Goal: Task Accomplishment & Management: Manage account settings

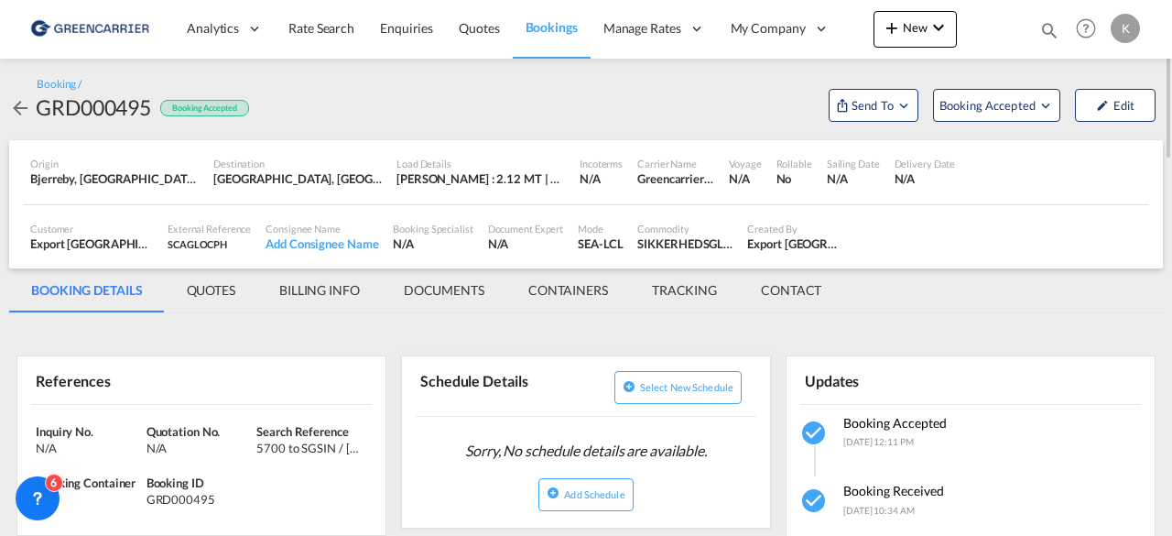
click at [12, 109] on md-icon "icon-arrow-left" at bounding box center [20, 108] width 22 height 22
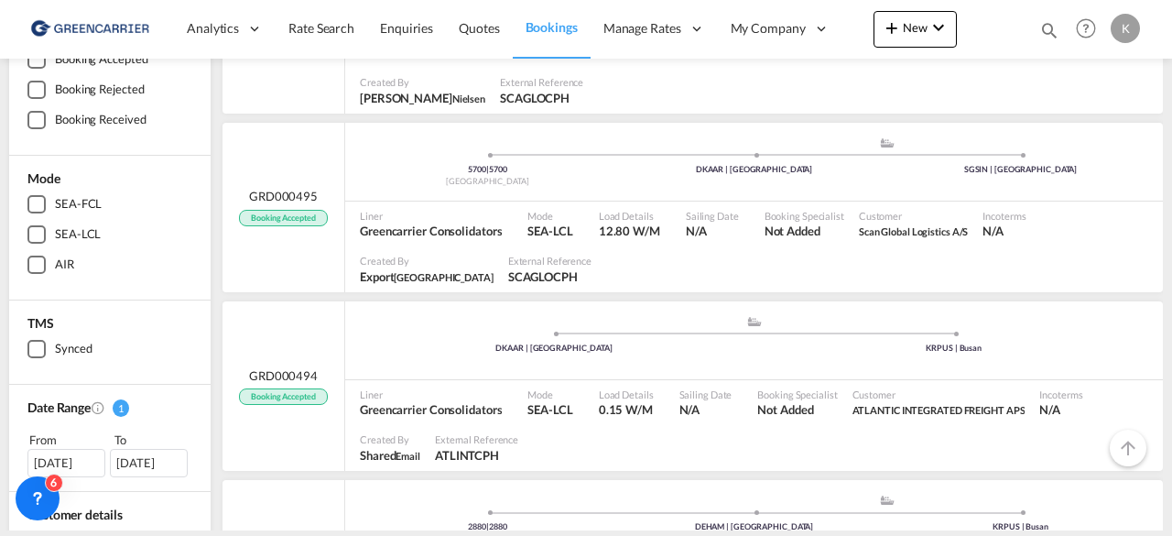
scroll to position [42, 0]
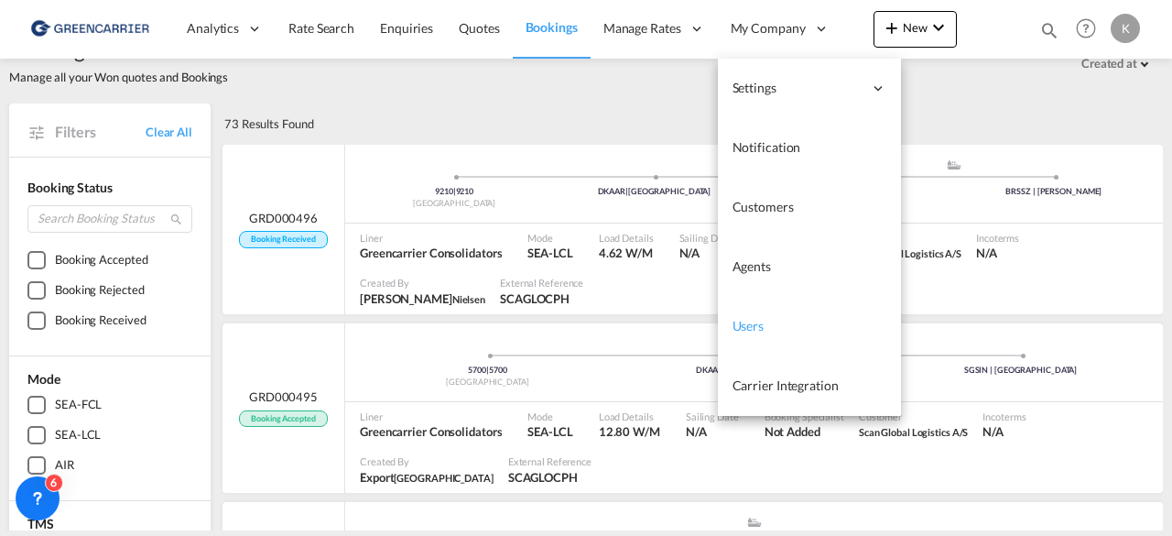
click at [740, 322] on span "Users" at bounding box center [749, 326] width 32 height 16
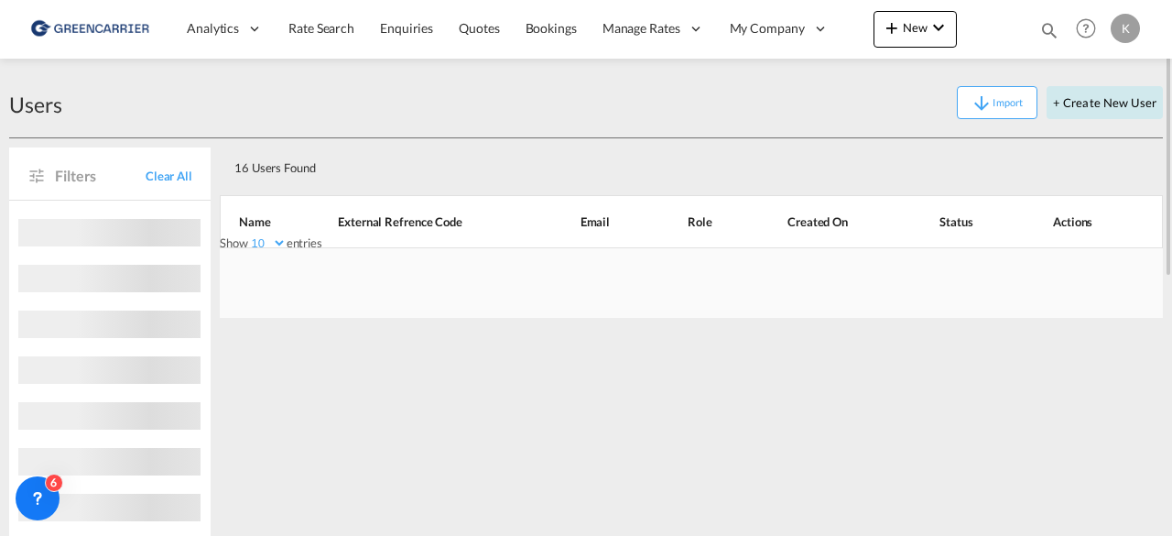
click at [1132, 102] on button "+ Create New User" at bounding box center [1105, 102] width 116 height 33
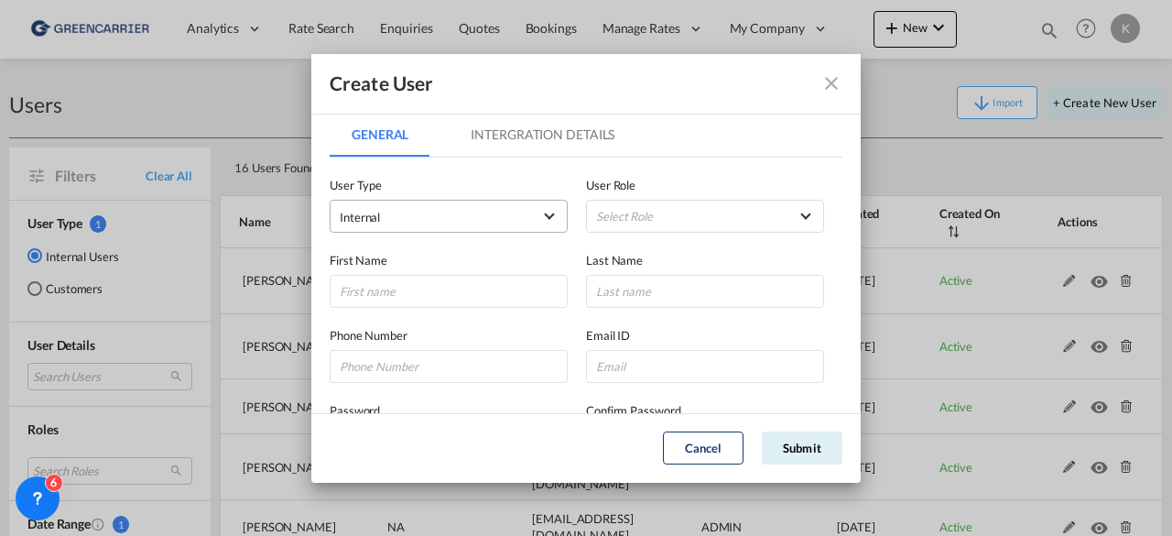
click at [484, 211] on span "Internal" at bounding box center [436, 217] width 192 height 18
type md-option "Own"
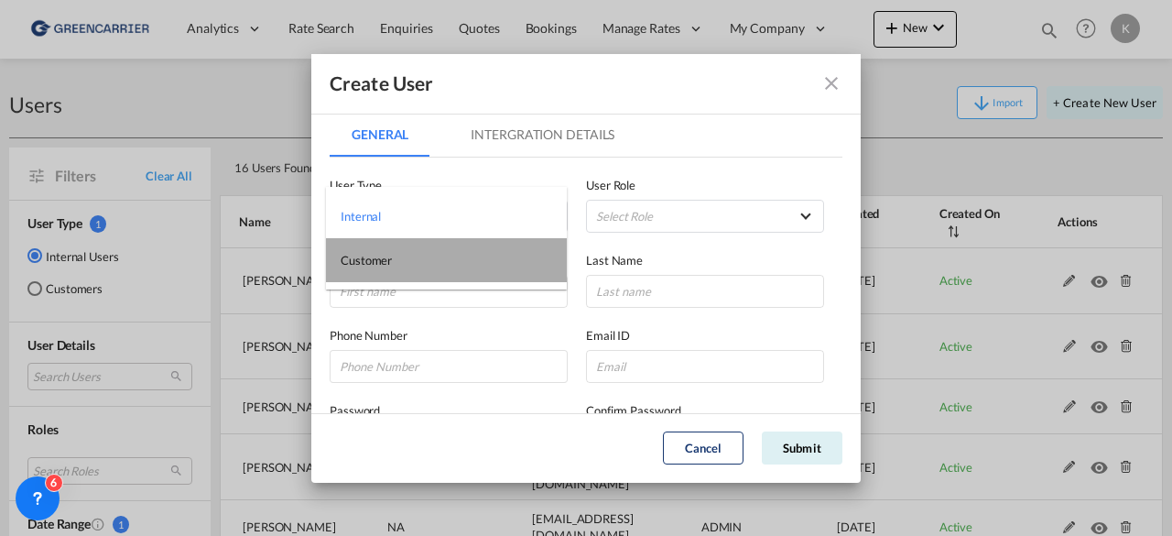
click at [397, 250] on md-option "Customer" at bounding box center [446, 260] width 241 height 44
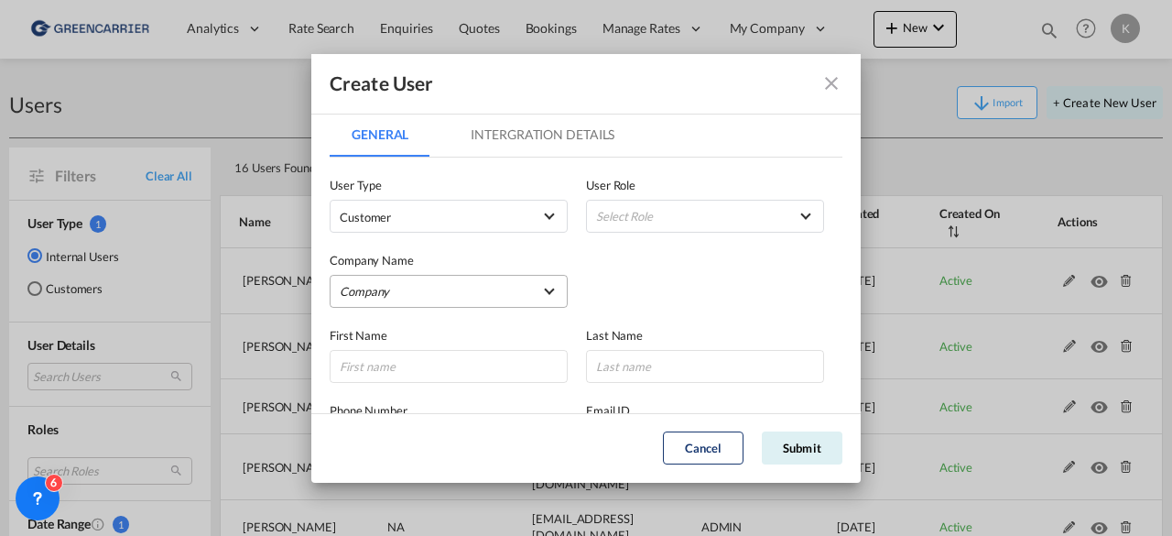
click at [399, 293] on md-select "Company [PERSON_NAME] Logistics DHL GLOBAL FORWARDING ([GEOGRAPHIC_DATA]) A/S E…" at bounding box center [449, 291] width 238 height 33
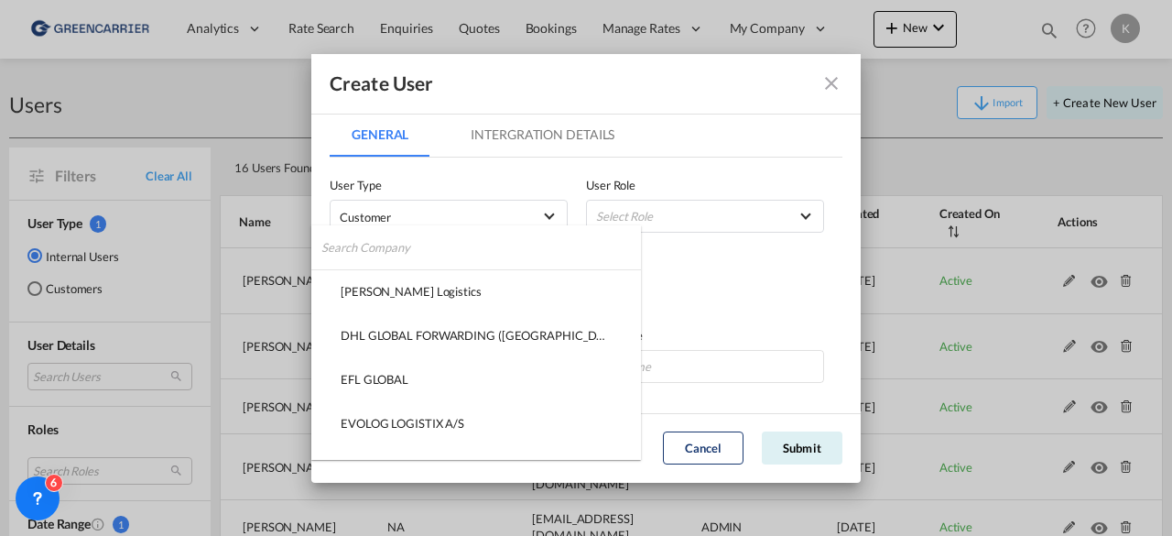
click at [415, 255] on input "search" at bounding box center [481, 247] width 320 height 44
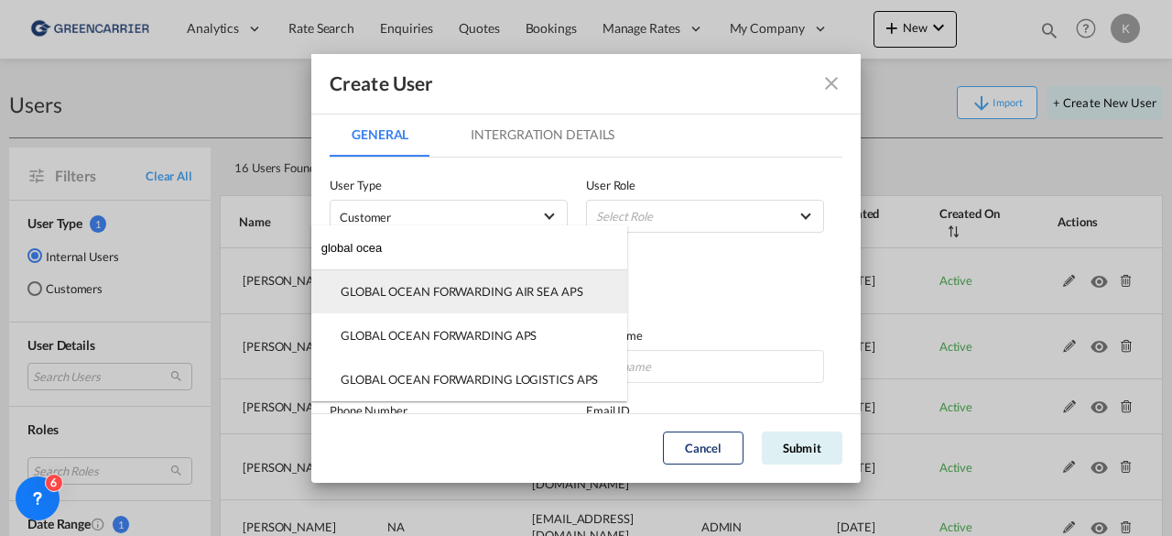
type input "global ocea"
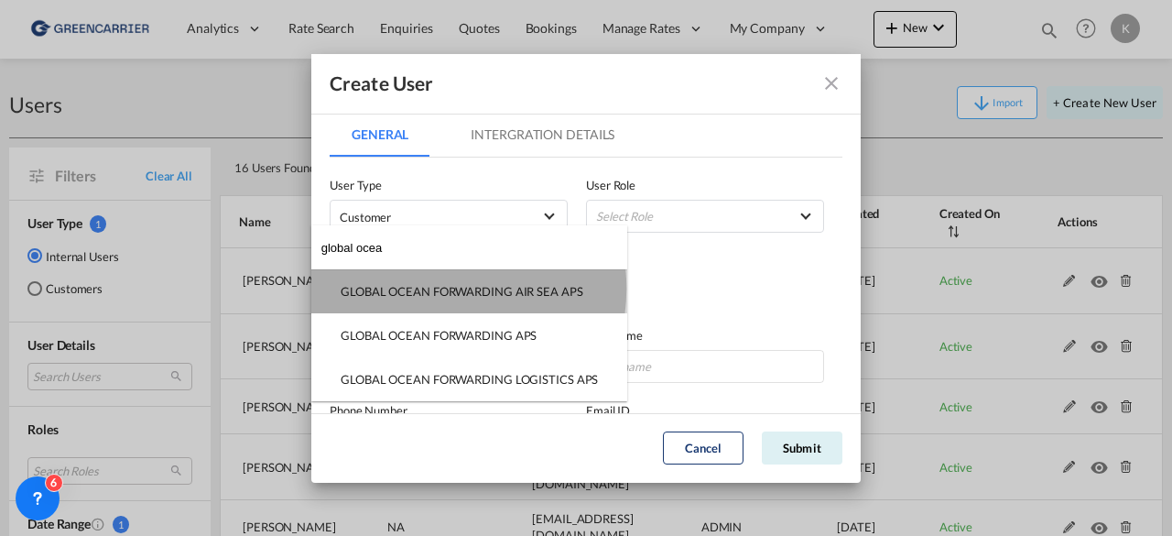
click at [434, 288] on div "GLOBAL OCEAN FORWARDING AIR SEA APS" at bounding box center [462, 291] width 243 height 16
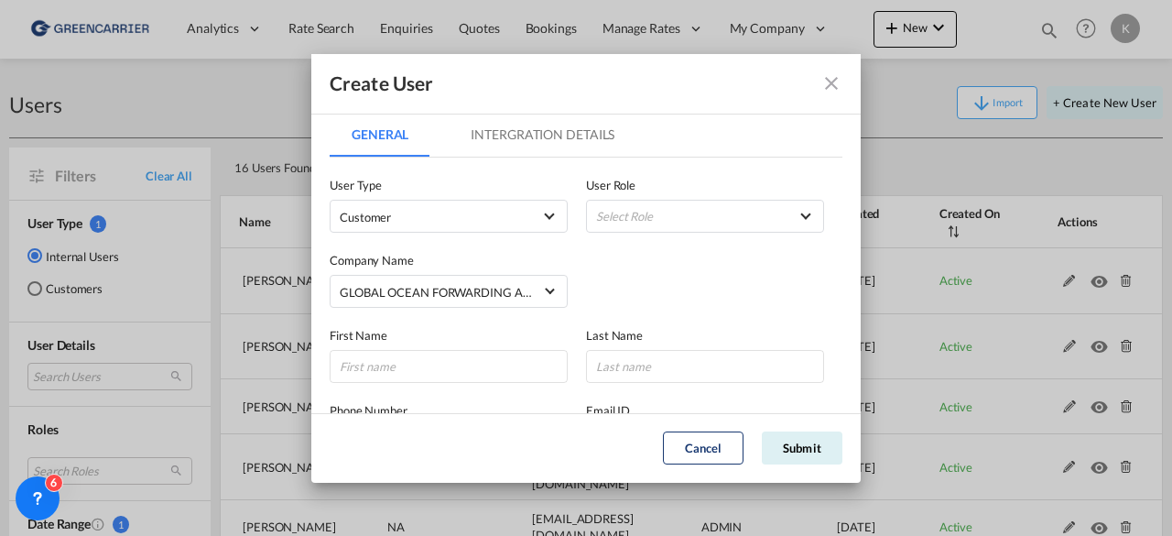
click at [730, 198] on div "User Role Select Role BCO GLOBAL GCC Customers FCL USER_DEFINED GCC Customers L…" at bounding box center [714, 204] width 256 height 57
click at [712, 211] on md-select "Select Role BCO GLOBAL GCC Customers FCL USER_DEFINED GCC Customers LCL USER_DE…" at bounding box center [705, 216] width 238 height 33
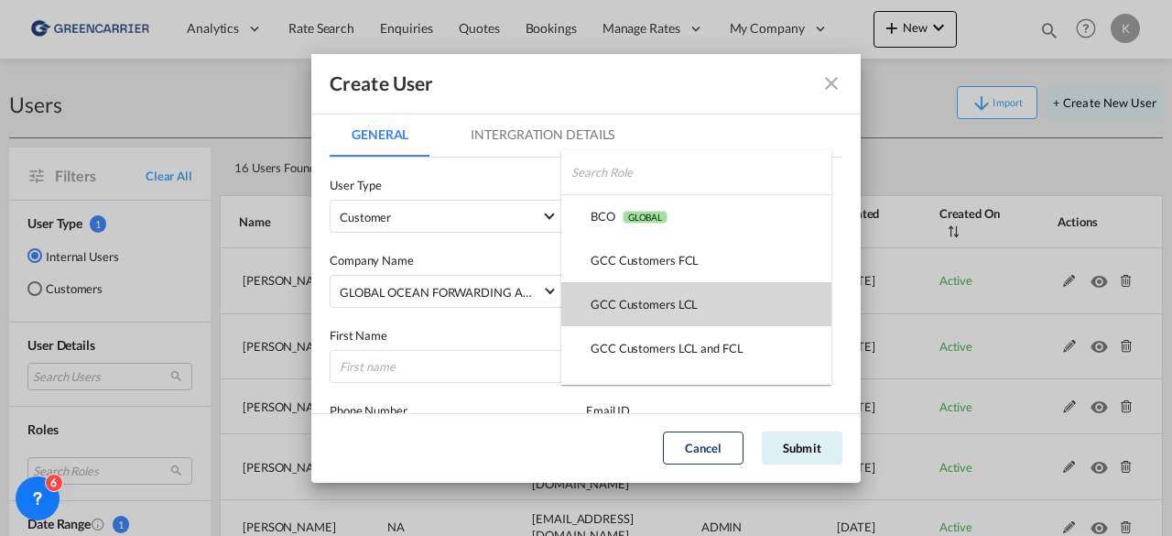
click at [624, 291] on md-option "GCC Customers LCL USER_DEFINED" at bounding box center [696, 304] width 270 height 44
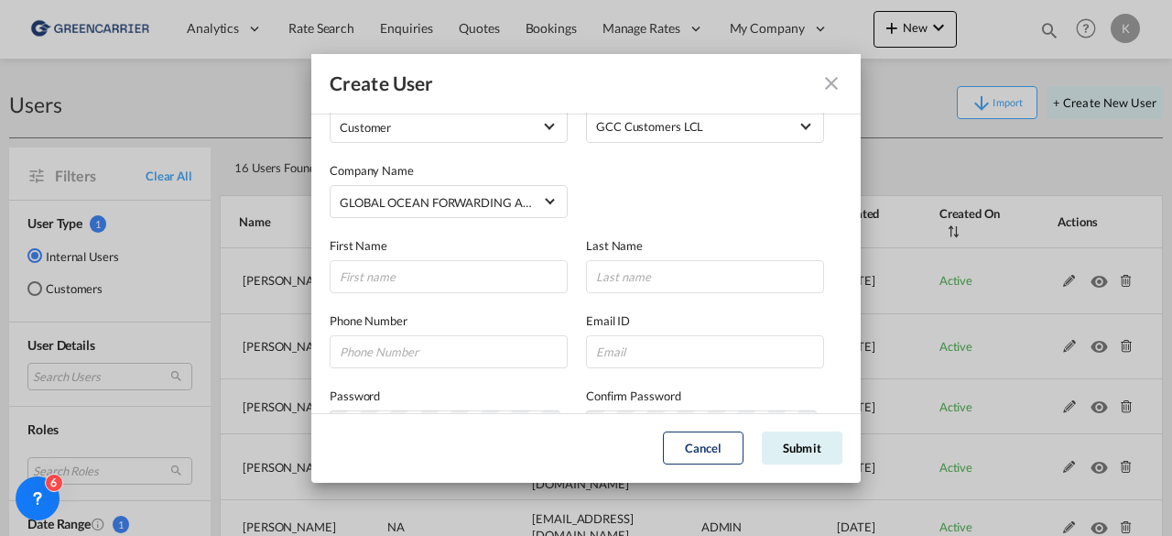
scroll to position [91, 0]
click at [446, 262] on input "GeneralIntergration Details ..." at bounding box center [449, 275] width 238 height 33
type input "[PERSON_NAME]"
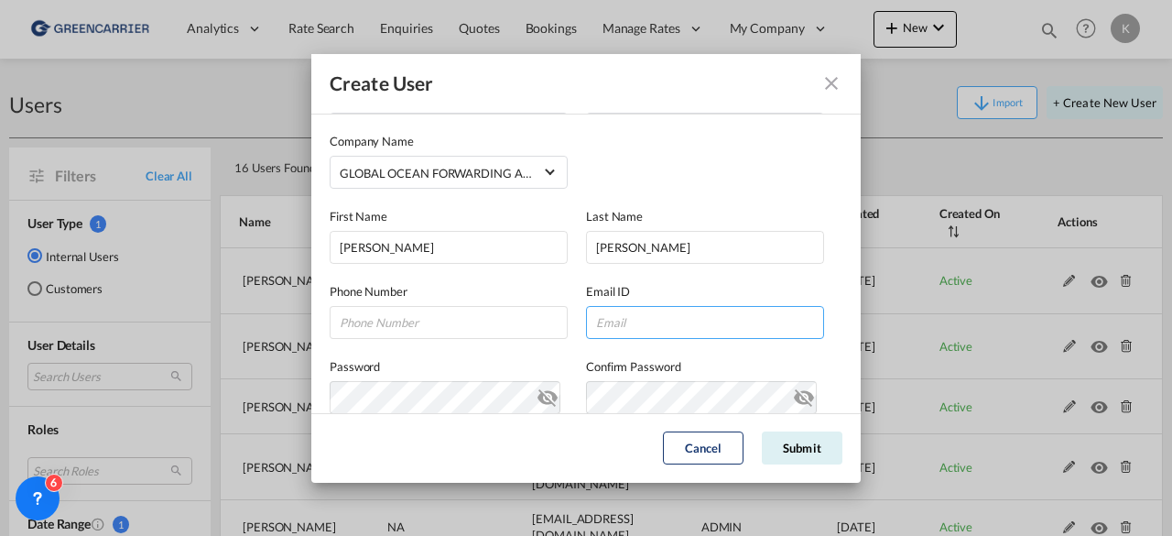
paste input "[EMAIL_ADDRESS][DOMAIN_NAME]"
type input "[EMAIL_ADDRESS][DOMAIN_NAME]"
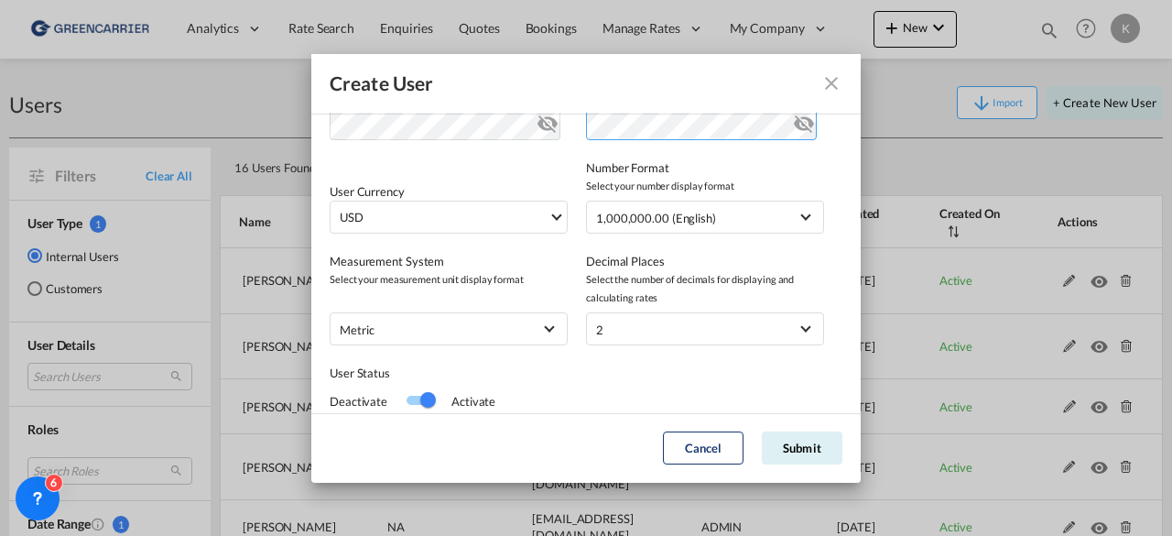
scroll to position [449, 0]
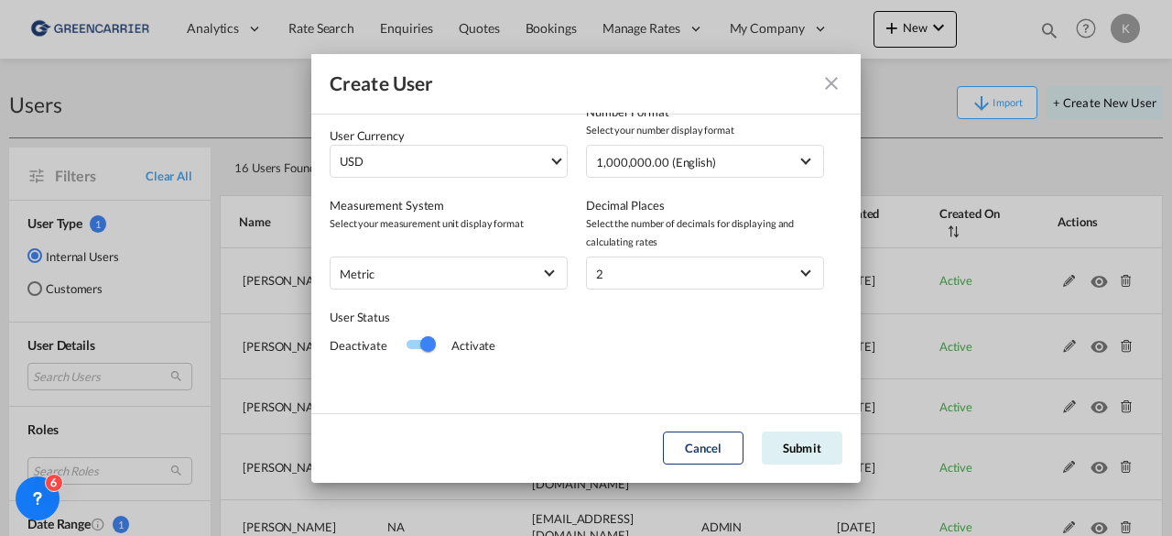
click at [587, 432] on div "Cancel Submit" at bounding box center [586, 447] width 531 height 33
click at [826, 440] on button "Submit" at bounding box center [802, 447] width 81 height 33
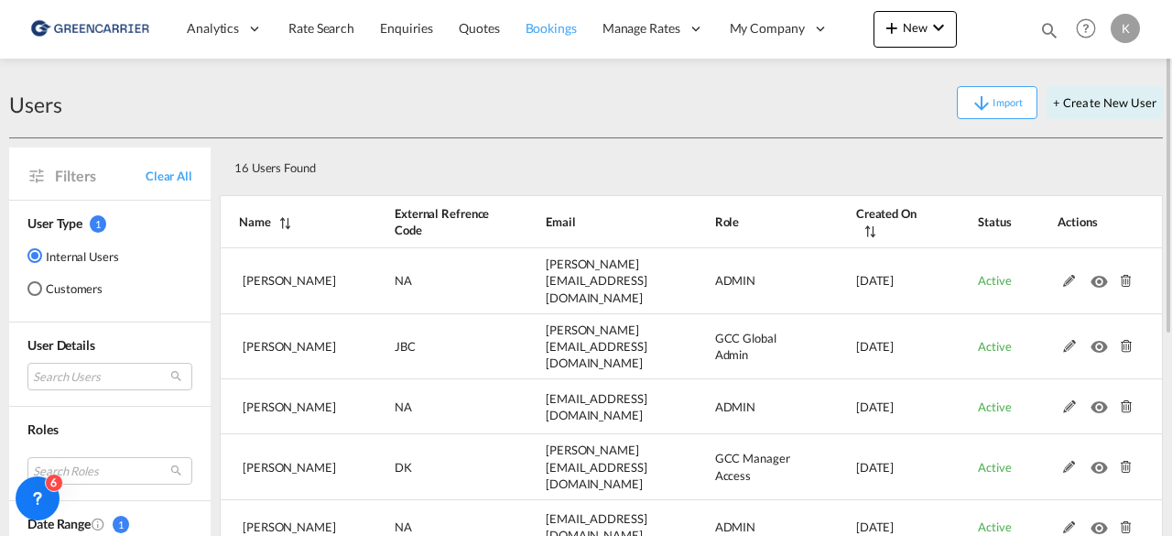
click at [538, 23] on span "Bookings" at bounding box center [551, 28] width 51 height 16
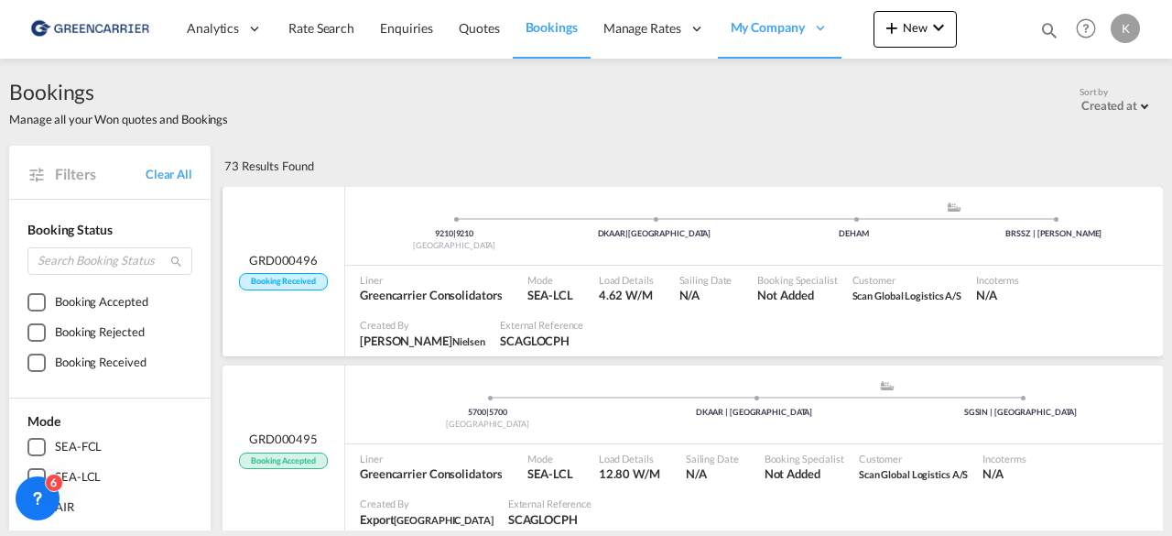
click at [463, 252] on div "9210 | [GEOGRAPHIC_DATA] | [GEOGRAPHIC_DATA] .a{fill:#aaa8ad;} .a{fill:#aaa8ad;…" at bounding box center [754, 228] width 818 height 55
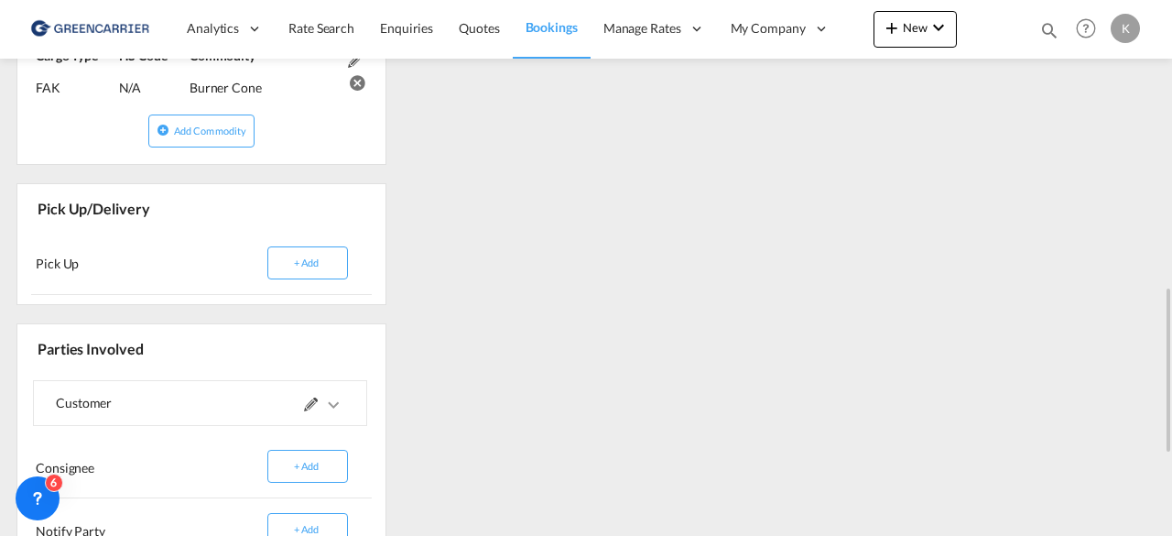
scroll to position [936, 0]
click at [343, 396] on md-icon "icons/ic_keyboard_arrow_right_black_24px.svg" at bounding box center [333, 407] width 22 height 22
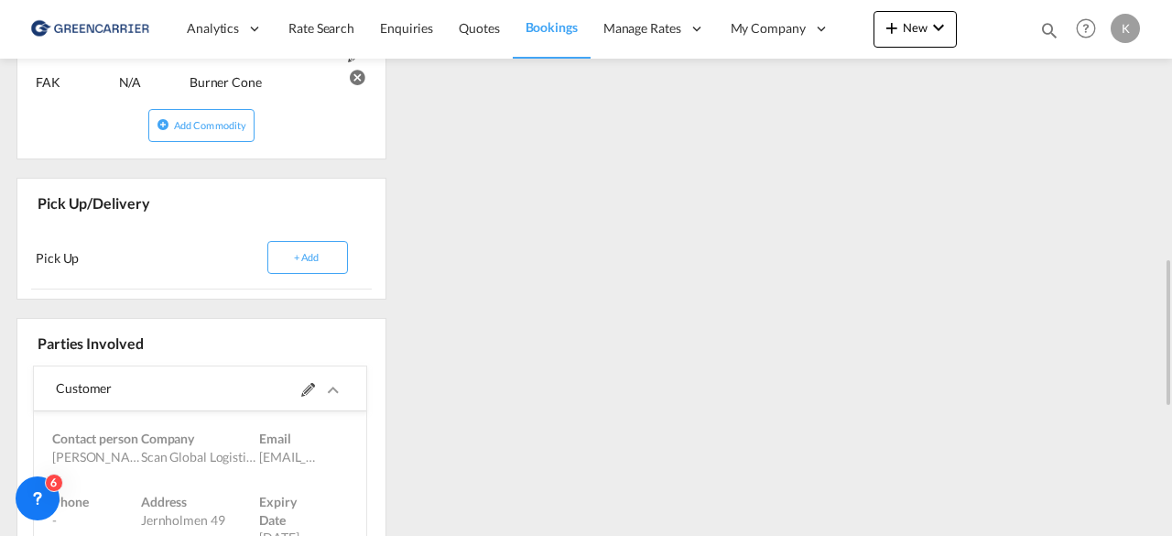
scroll to position [945, 0]
click at [325, 386] on md-icon "icons/ic_keyboard_arrow_right_black_24px.svg" at bounding box center [333, 388] width 22 height 22
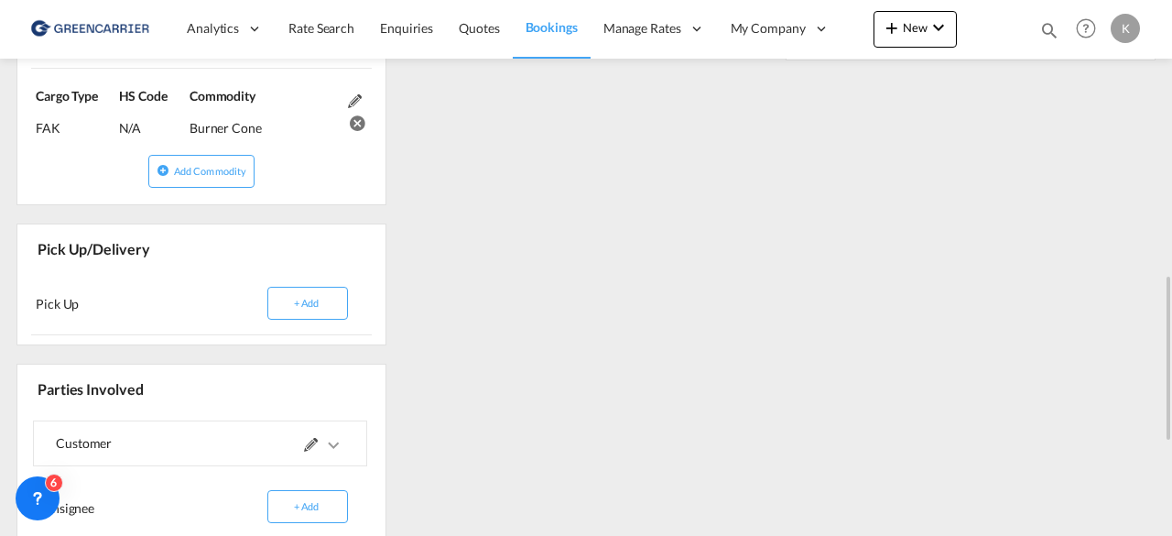
scroll to position [894, 0]
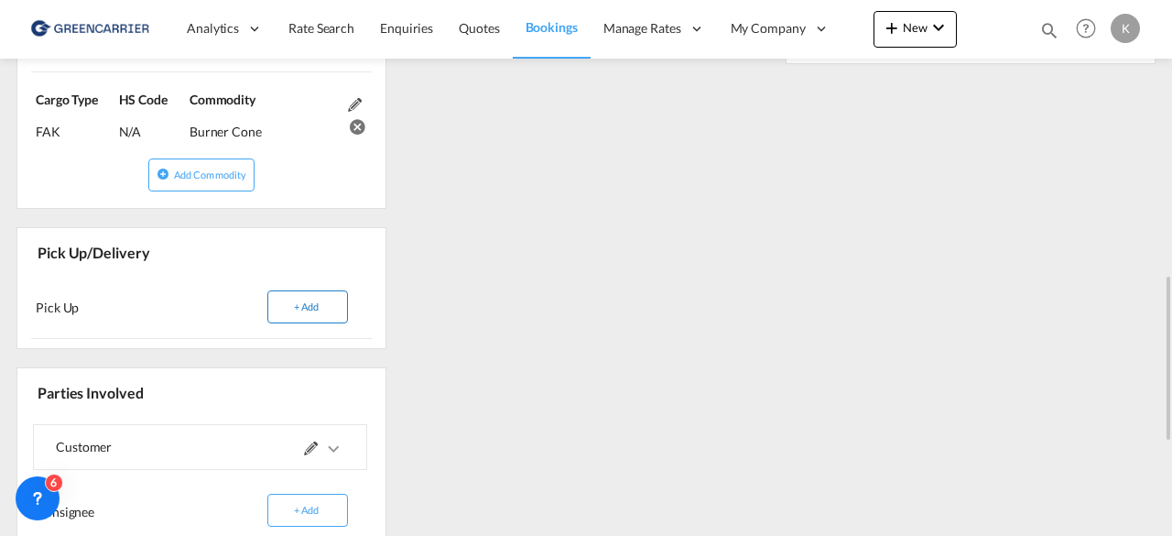
click at [335, 294] on button "+ Add" at bounding box center [307, 306] width 81 height 33
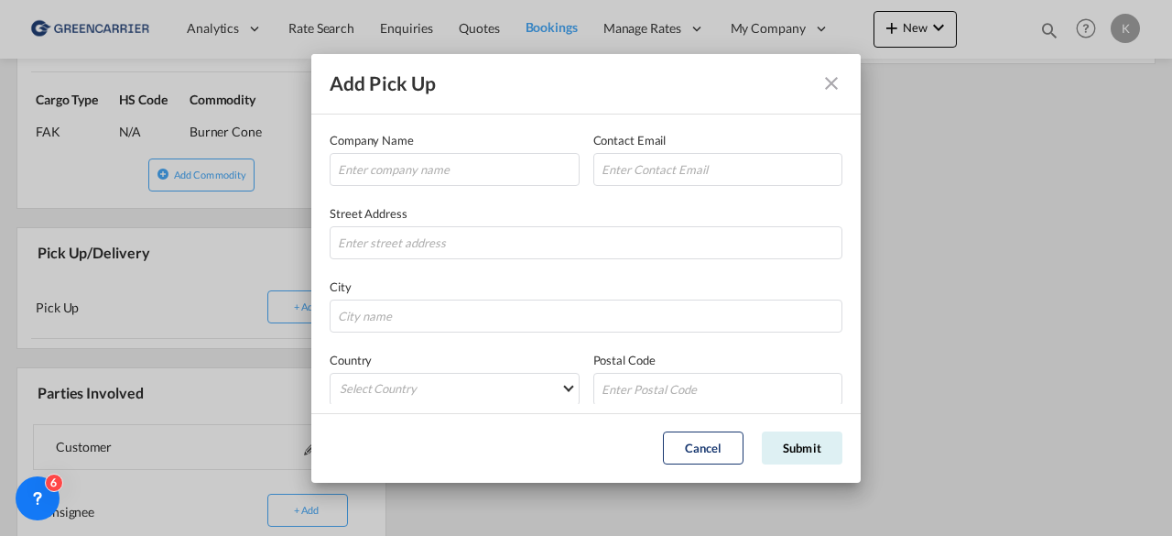
click at [842, 78] on md-icon "Close dialog" at bounding box center [831, 83] width 22 height 22
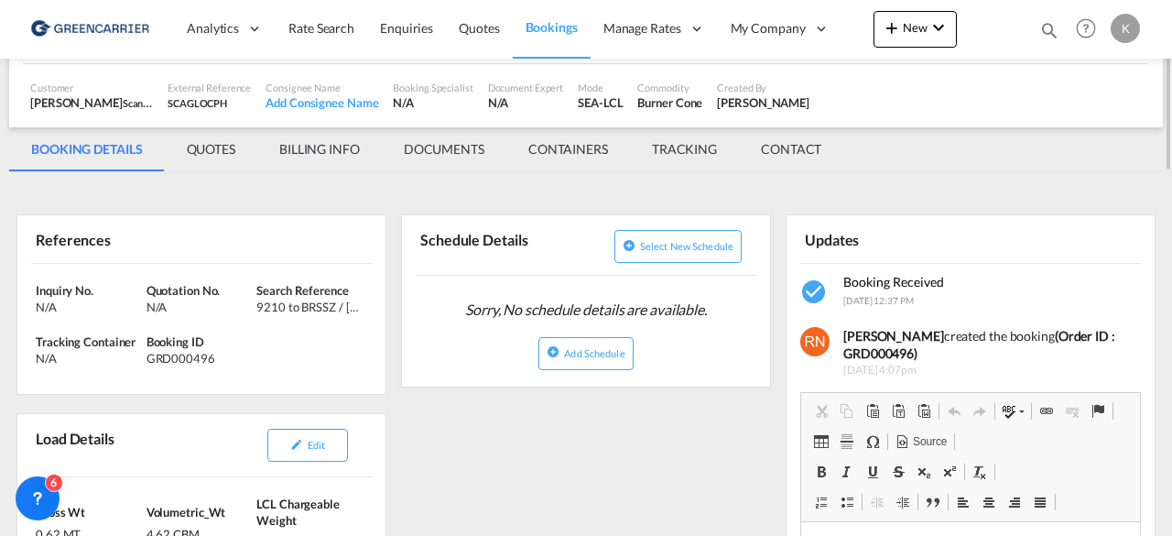
scroll to position [0, 0]
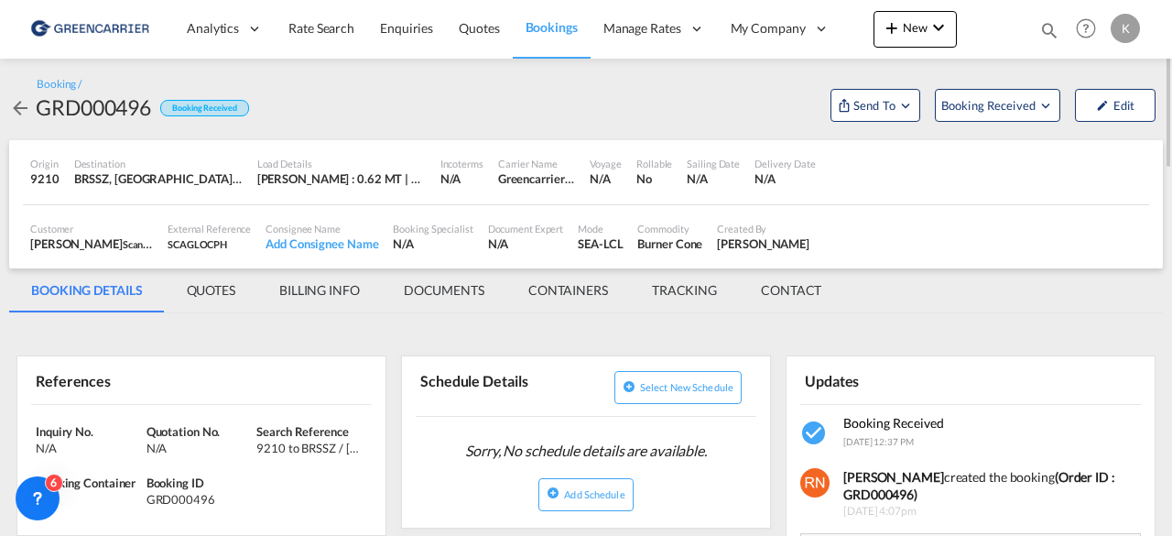
click at [22, 114] on md-icon "icon-arrow-left" at bounding box center [20, 108] width 22 height 22
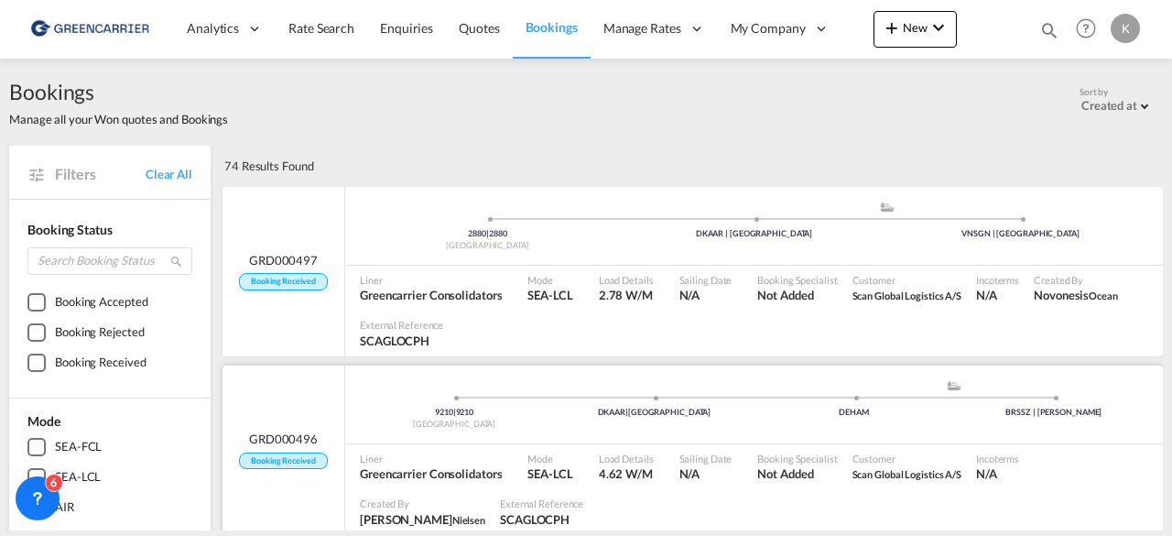
click at [443, 435] on div "9210 | [GEOGRAPHIC_DATA] | [GEOGRAPHIC_DATA] .a{fill:#aaa8ad;} .a{fill:#aaa8ad;…" at bounding box center [754, 409] width 818 height 60
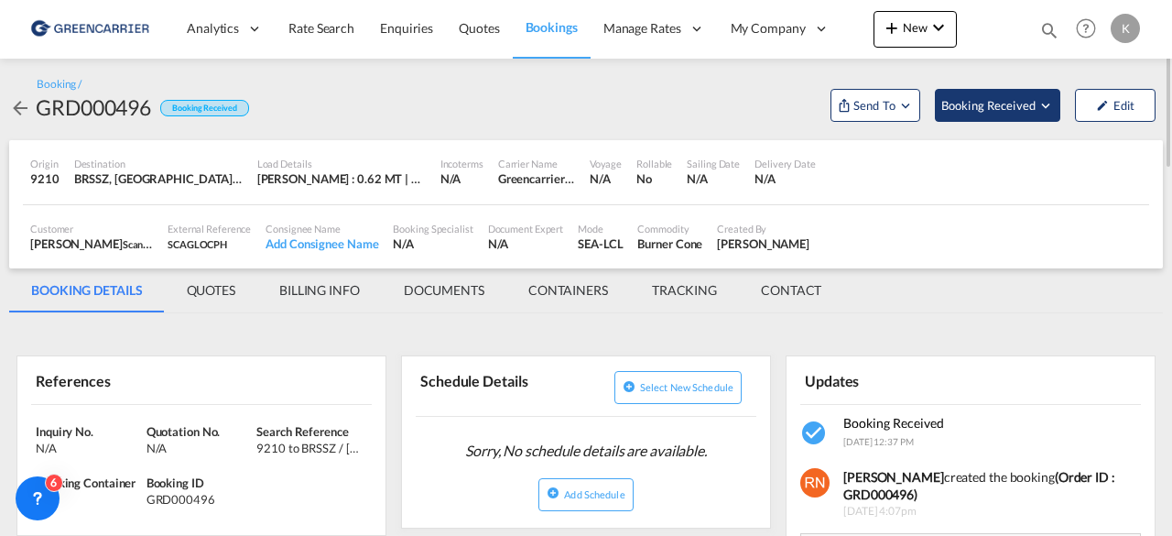
click at [1053, 102] on md-icon "Open demo menu" at bounding box center [1046, 105] width 16 height 16
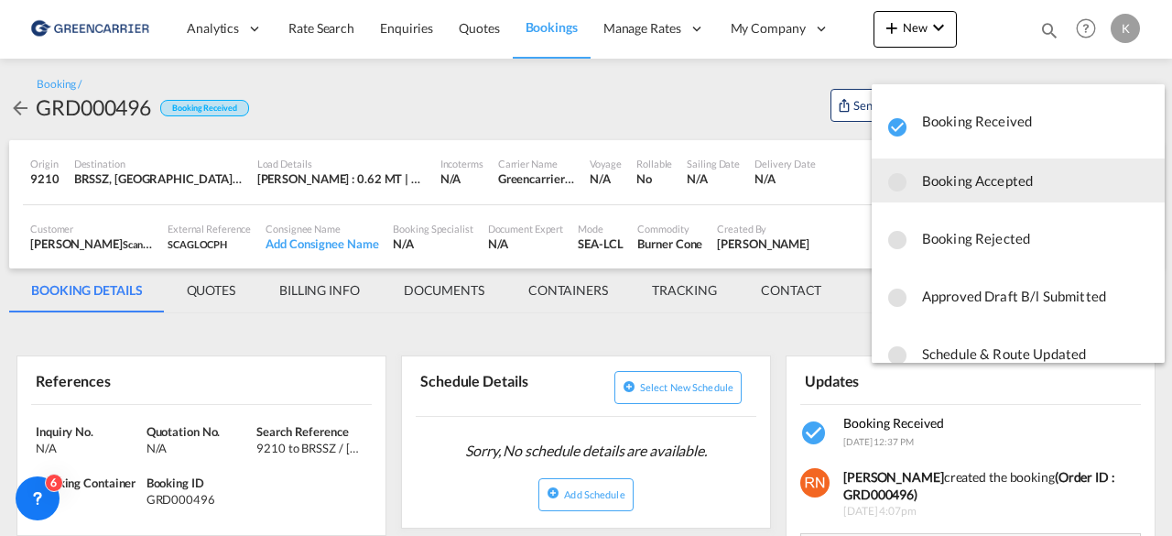
click at [1031, 169] on span "Booking Accepted" at bounding box center [1036, 180] width 228 height 33
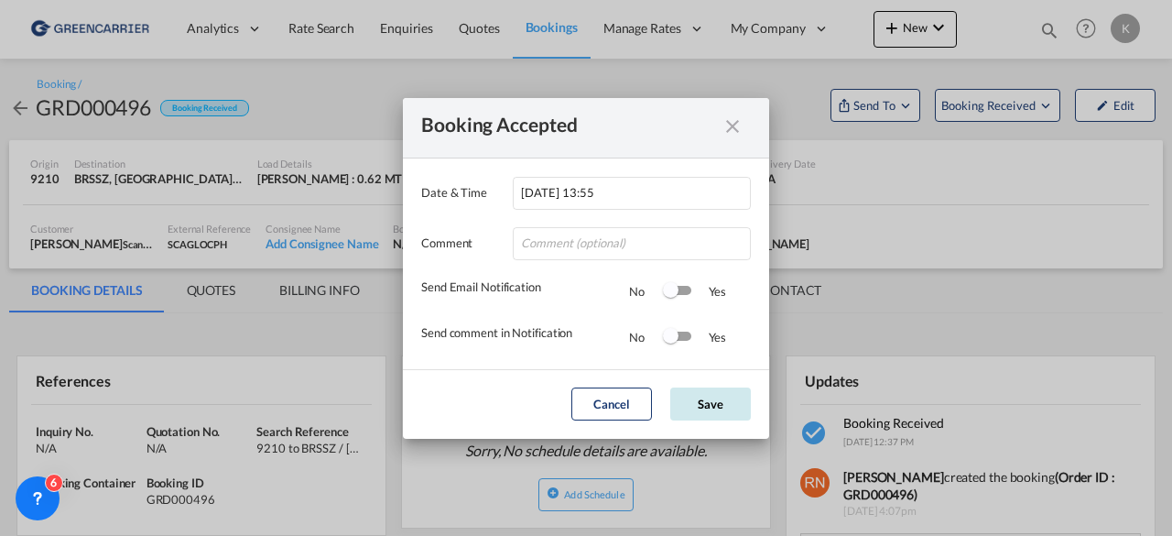
click at [717, 396] on button "Save" at bounding box center [710, 403] width 81 height 33
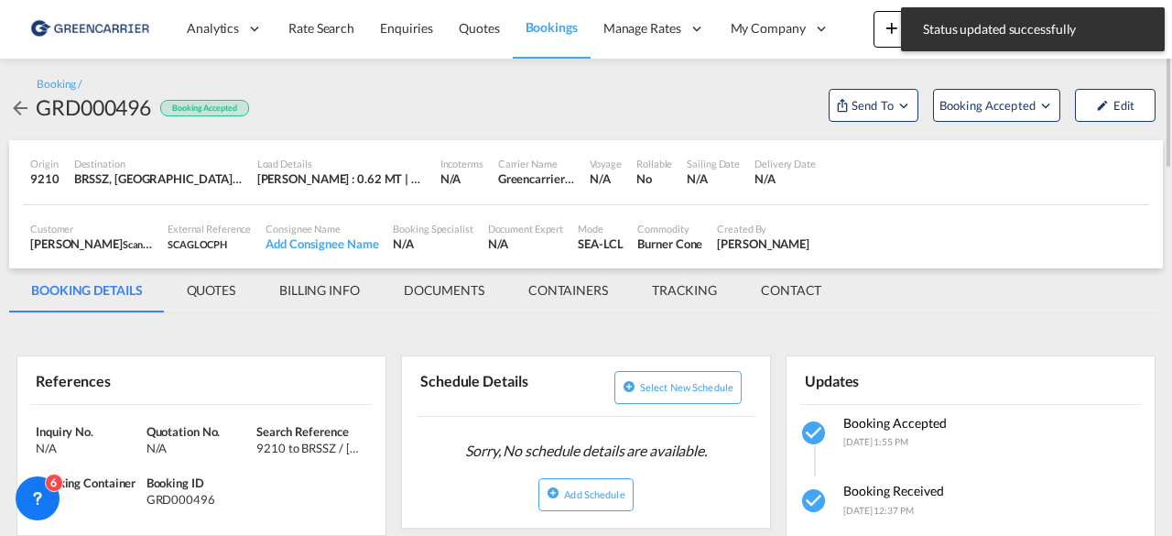
click at [15, 102] on md-icon "icon-arrow-left" at bounding box center [20, 108] width 22 height 22
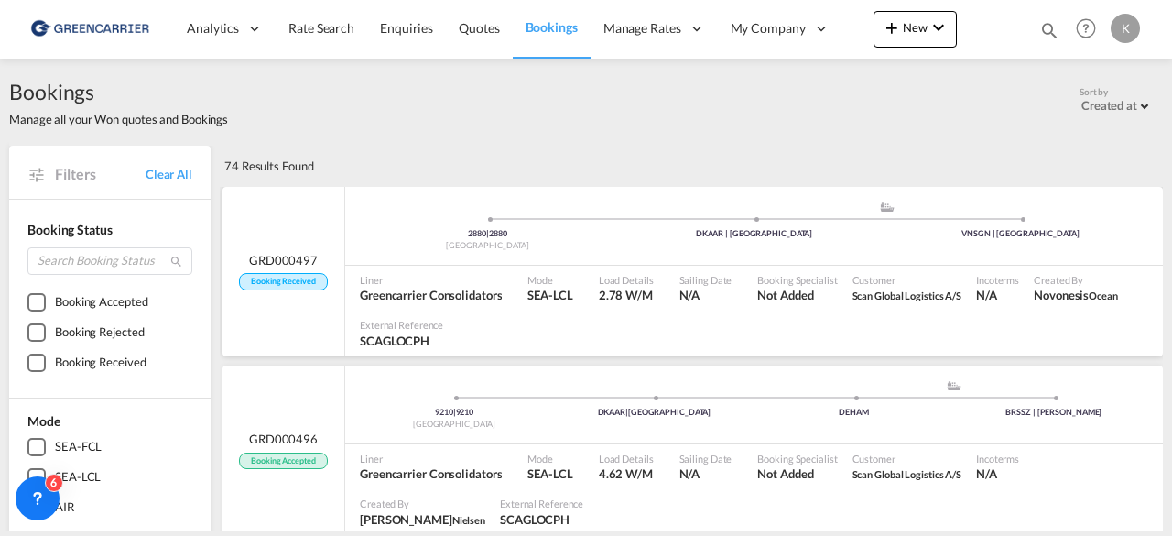
click at [512, 256] on div "2880 | 2880 [GEOGRAPHIC_DATA] .a{fill:#aaa8ad;} .a{fill:#aaa8ad;} DKAAR | [GEOG…" at bounding box center [754, 231] width 818 height 60
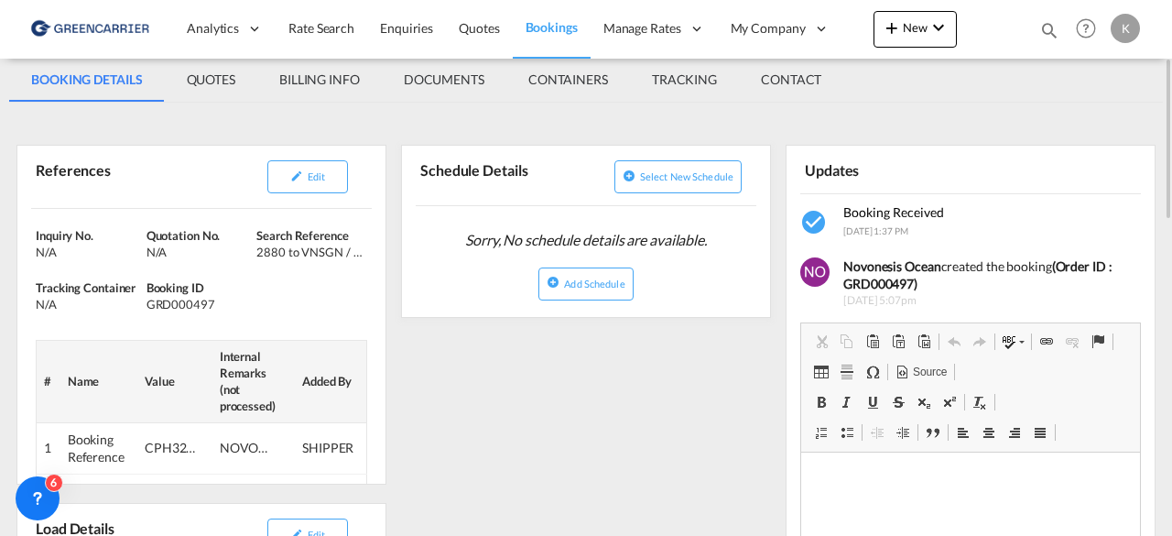
scroll to position [211, 0]
click at [326, 173] on button "Edit" at bounding box center [307, 176] width 81 height 33
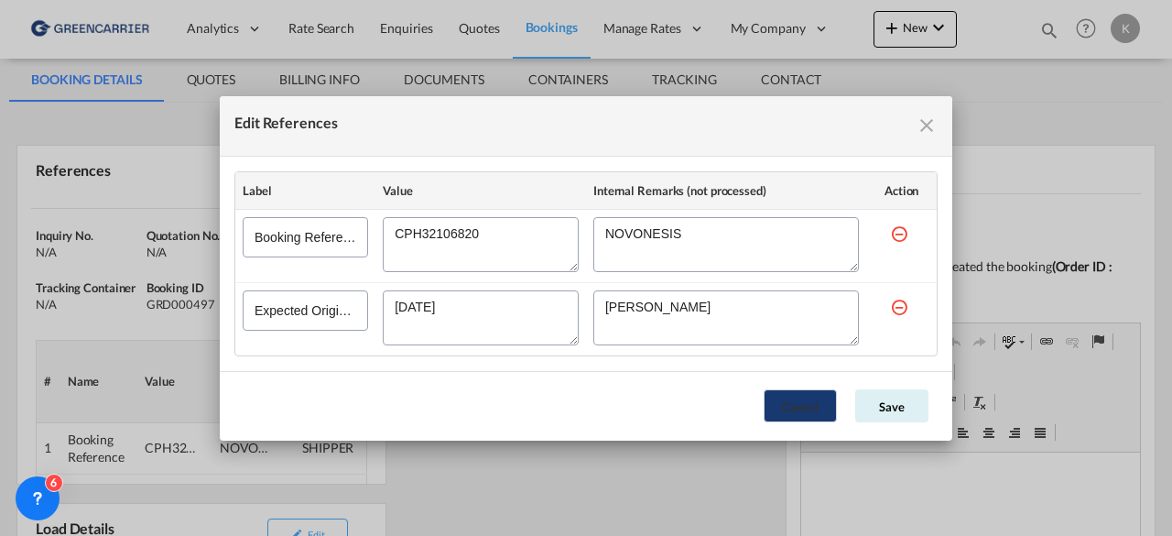
click at [789, 414] on button "Cancel" at bounding box center [800, 405] width 73 height 33
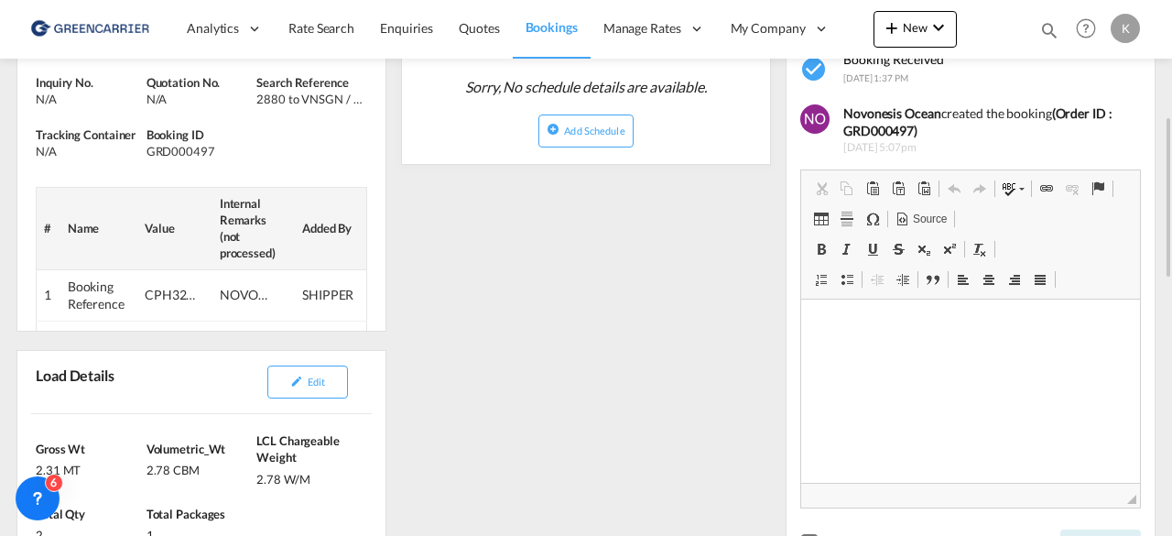
scroll to position [368, 0]
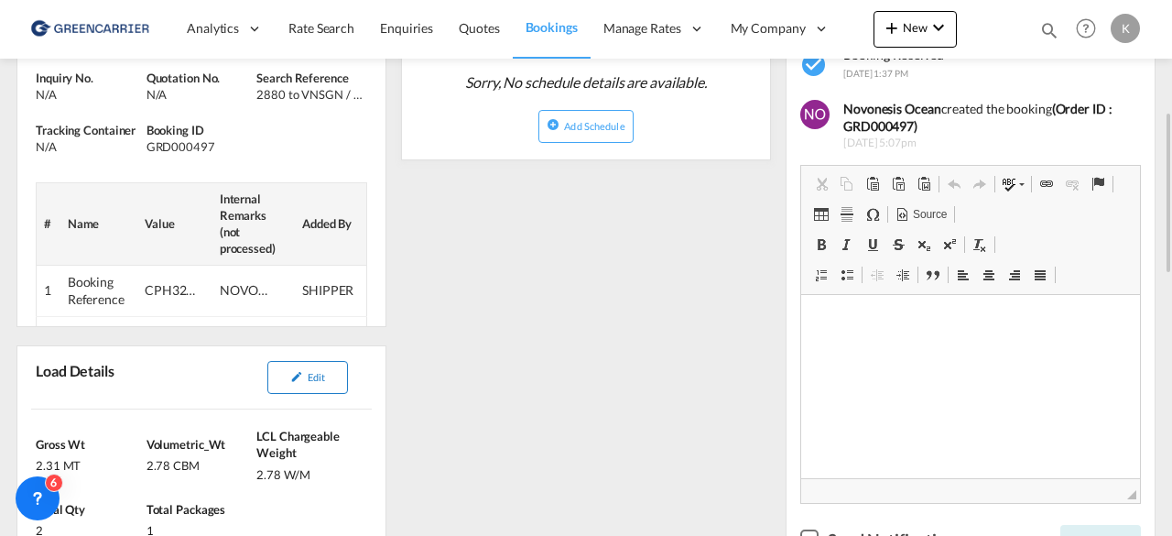
click at [315, 375] on span "Edit" at bounding box center [316, 377] width 17 height 12
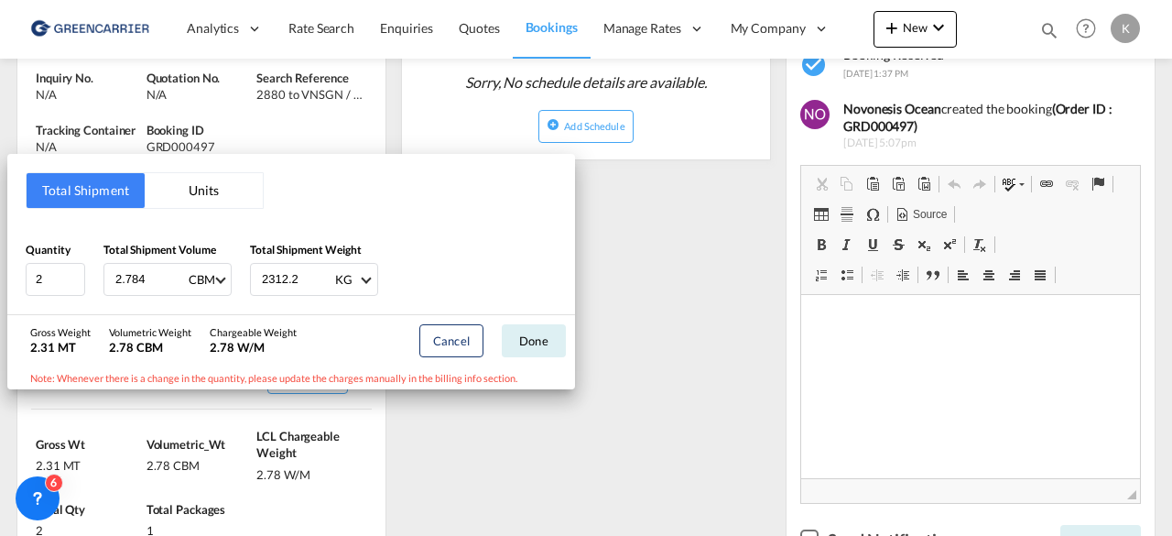
click at [636, 439] on div "Total Shipment Units Quantity 2 Total Shipment Volume 2.784 CBM CBM CFT Total S…" at bounding box center [586, 268] width 1172 height 536
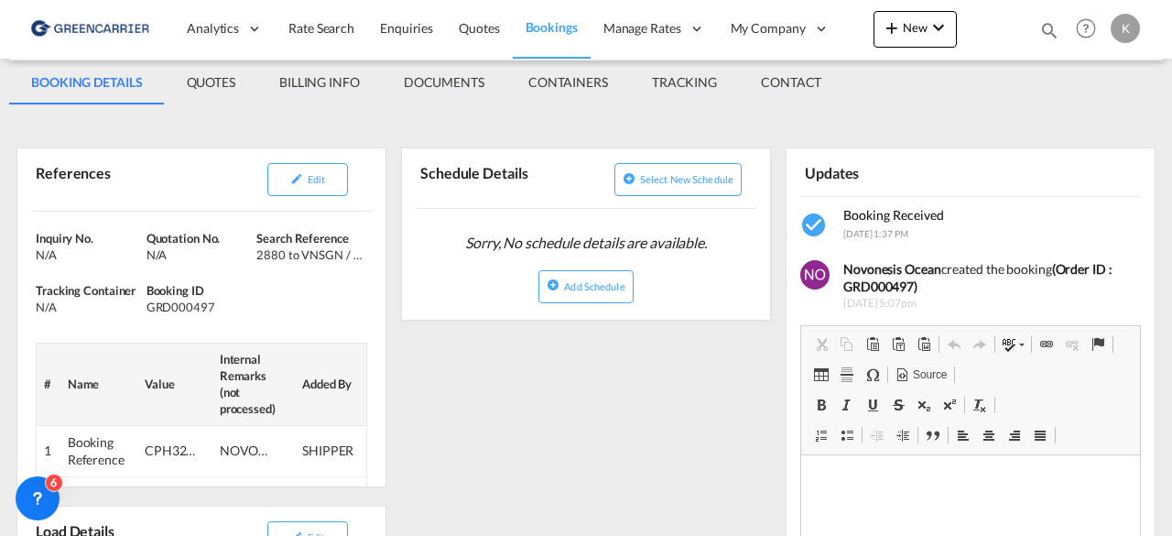
scroll to position [163, 0]
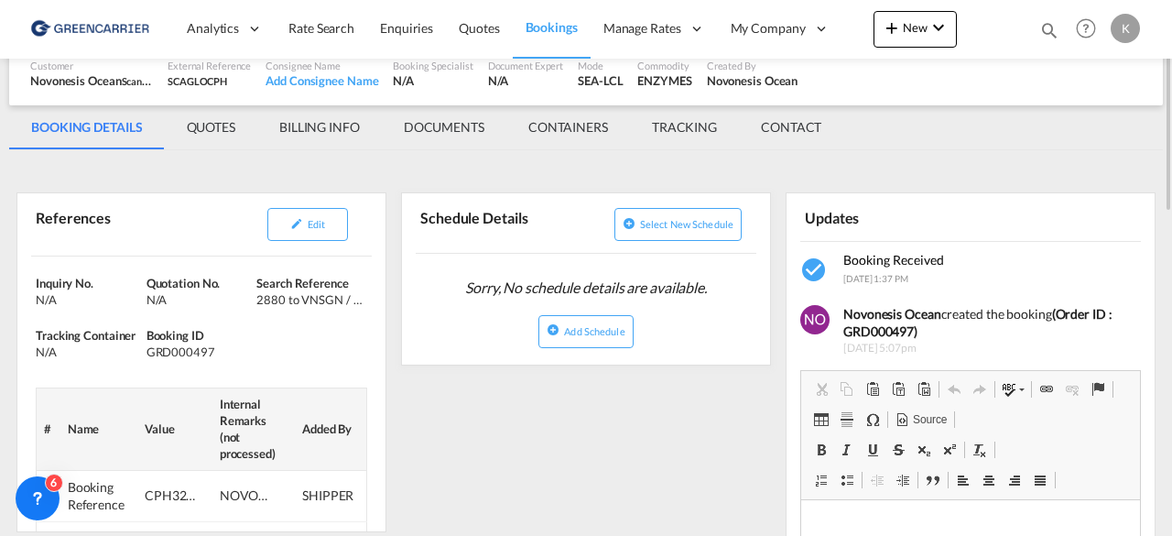
click at [337, 242] on div "Edit" at bounding box center [281, 225] width 167 height 48
click at [329, 239] on button "Edit" at bounding box center [307, 224] width 81 height 33
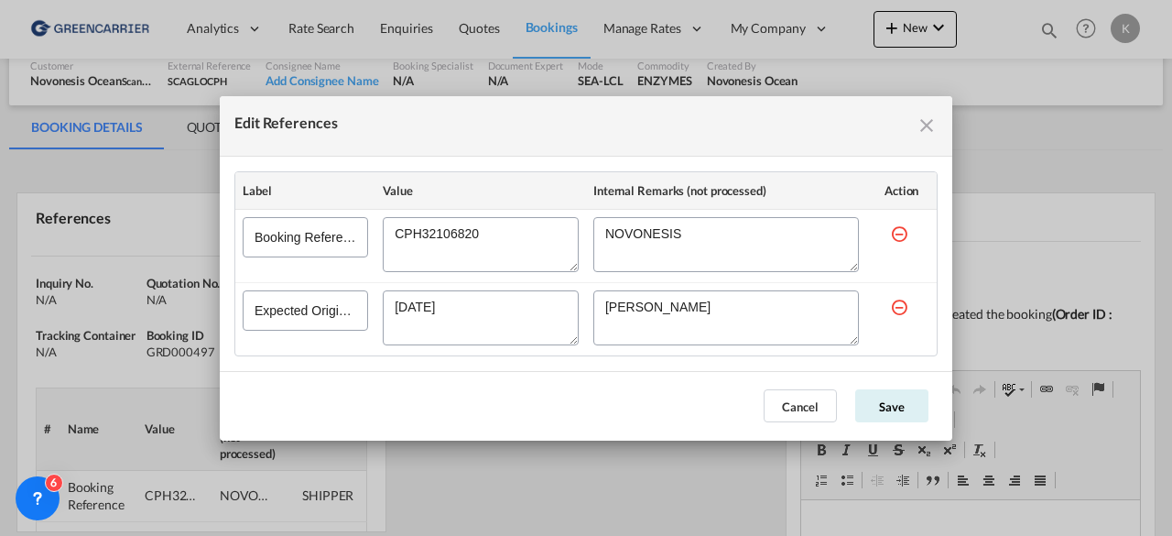
click at [452, 236] on textarea "Edit References" at bounding box center [481, 244] width 196 height 55
click at [802, 408] on button "Cancel" at bounding box center [800, 405] width 73 height 33
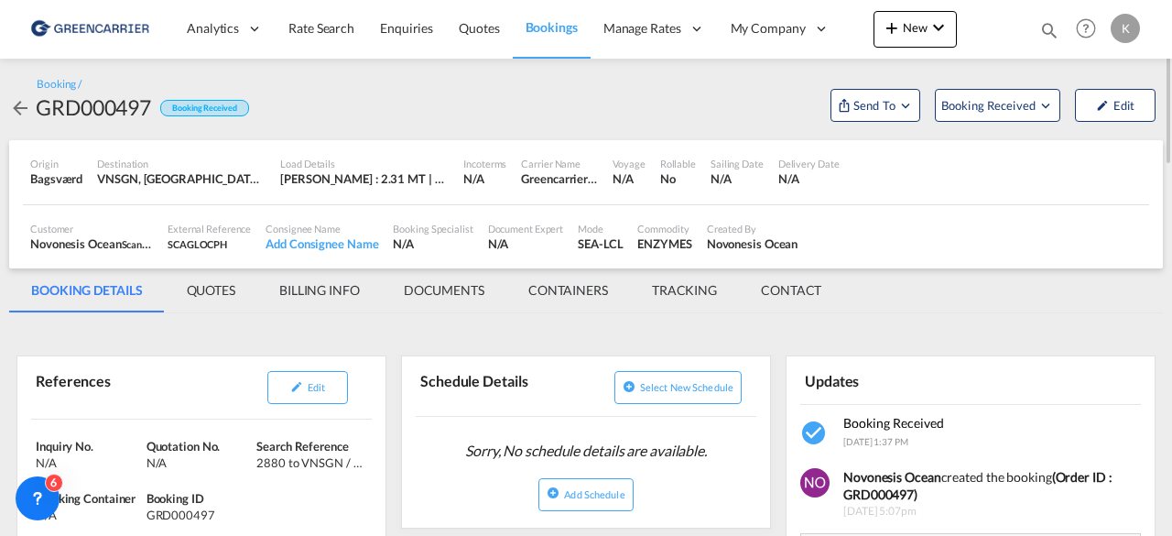
scroll to position [0, 0]
click at [974, 111] on span "Booking Received" at bounding box center [989, 105] width 96 height 18
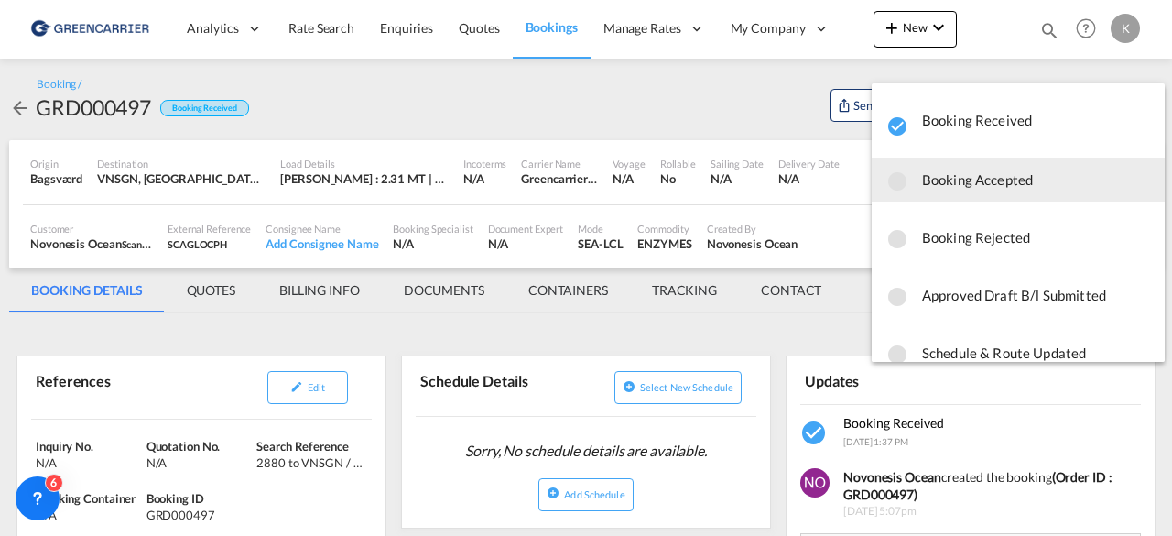
click at [985, 173] on span "Booking Accepted" at bounding box center [1036, 179] width 228 height 33
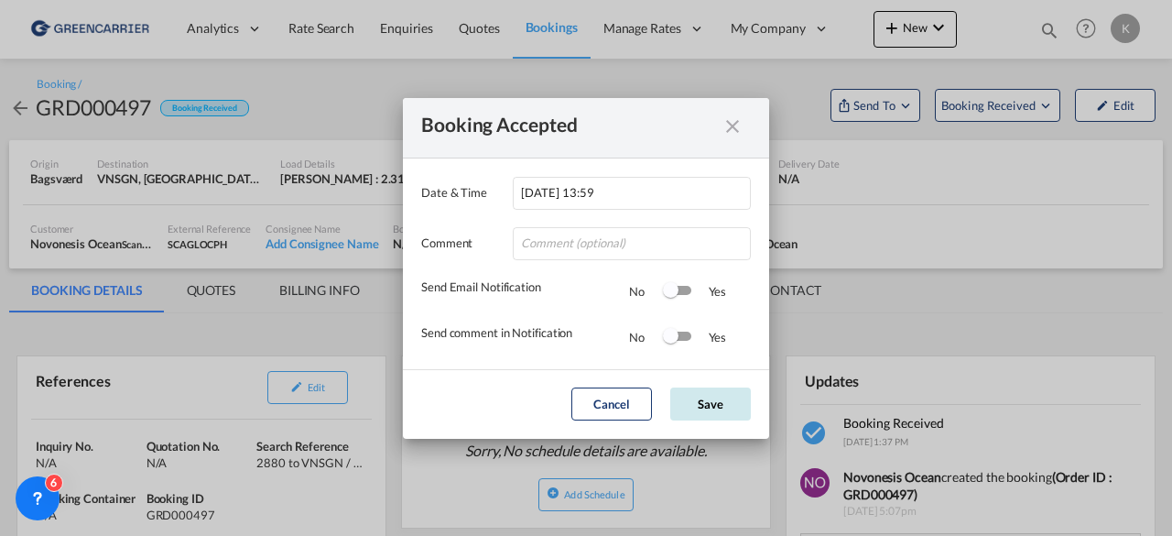
click at [712, 400] on button "Save" at bounding box center [710, 403] width 81 height 33
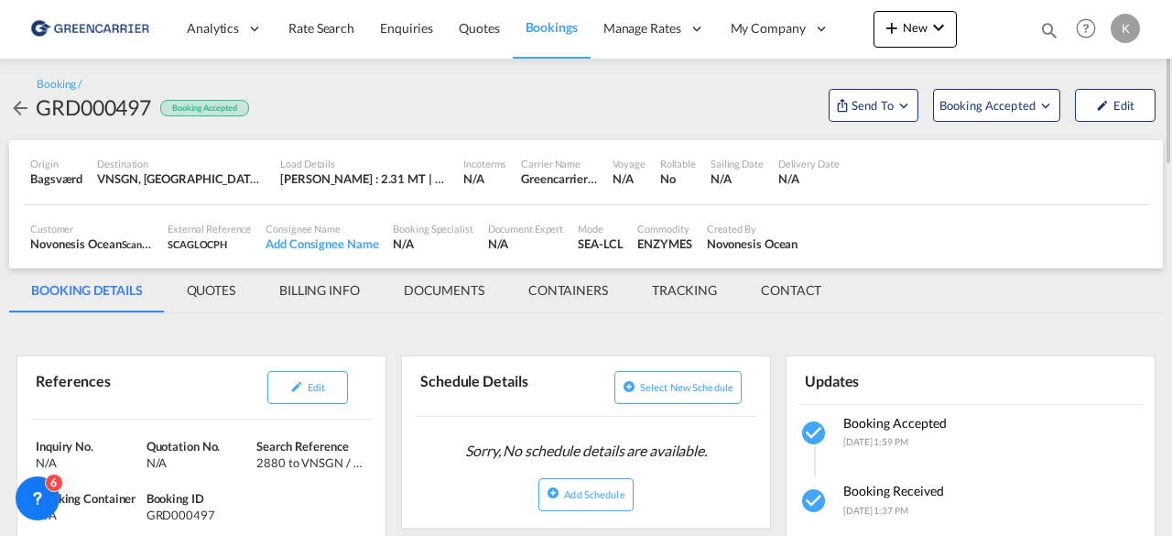
click at [23, 105] on md-icon "icon-arrow-left" at bounding box center [20, 108] width 22 height 22
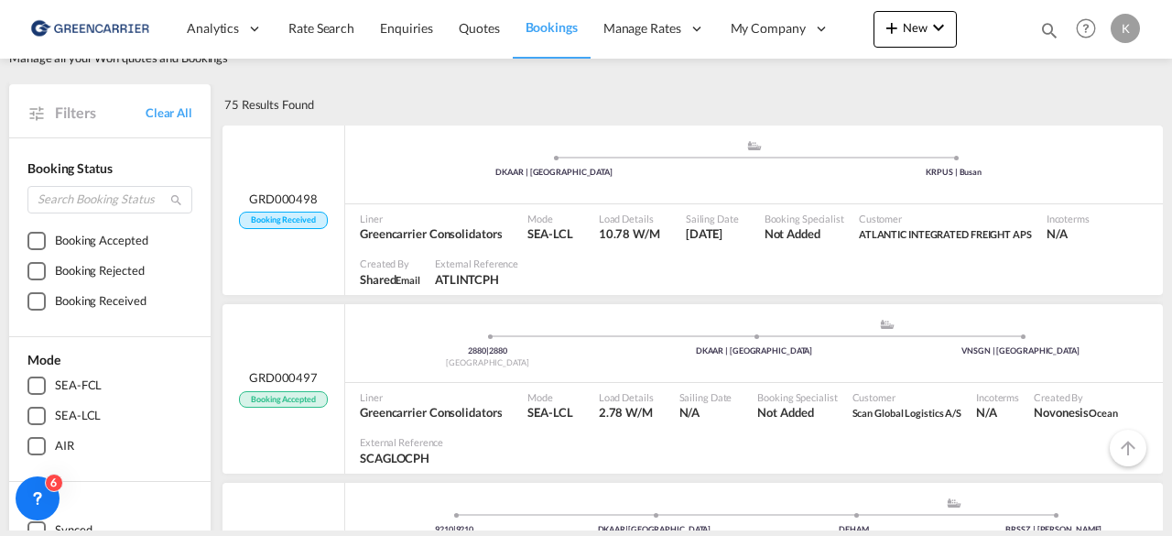
scroll to position [219, 0]
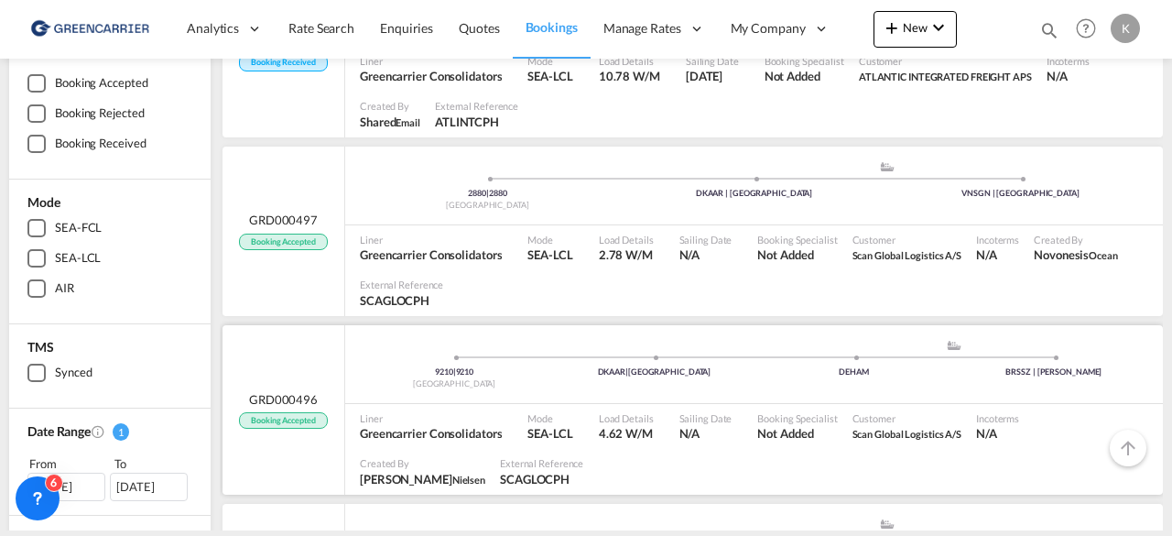
click at [473, 359] on ul "9210 | [GEOGRAPHIC_DATA] | [GEOGRAPHIC_DATA] .a{fill:#aaa8ad;} .a{fill:#aaa8ad;…" at bounding box center [753, 361] width 799 height 9
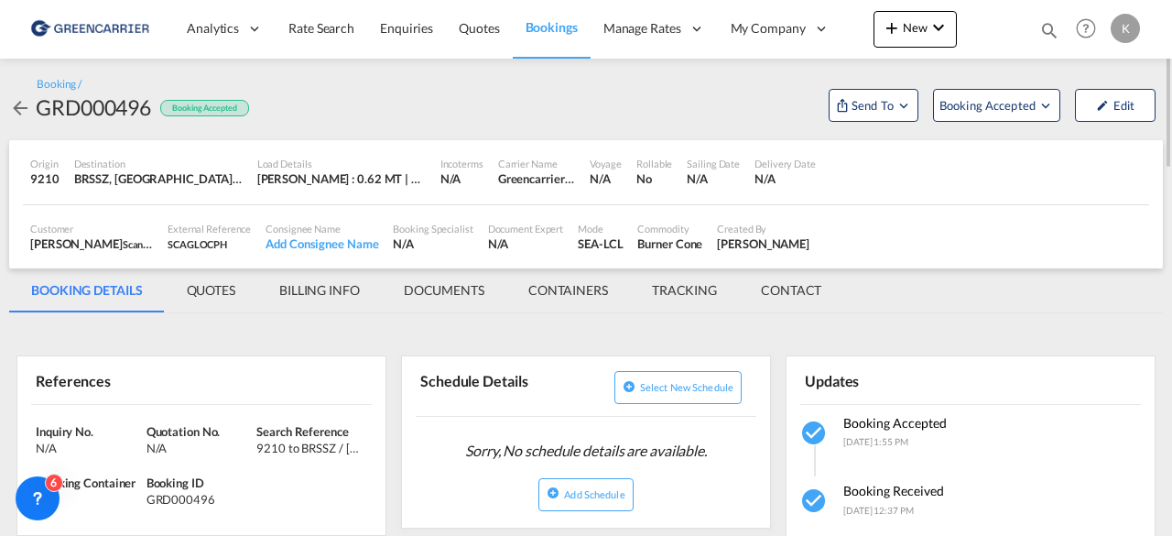
click at [23, 109] on md-icon "icon-arrow-left" at bounding box center [20, 108] width 22 height 22
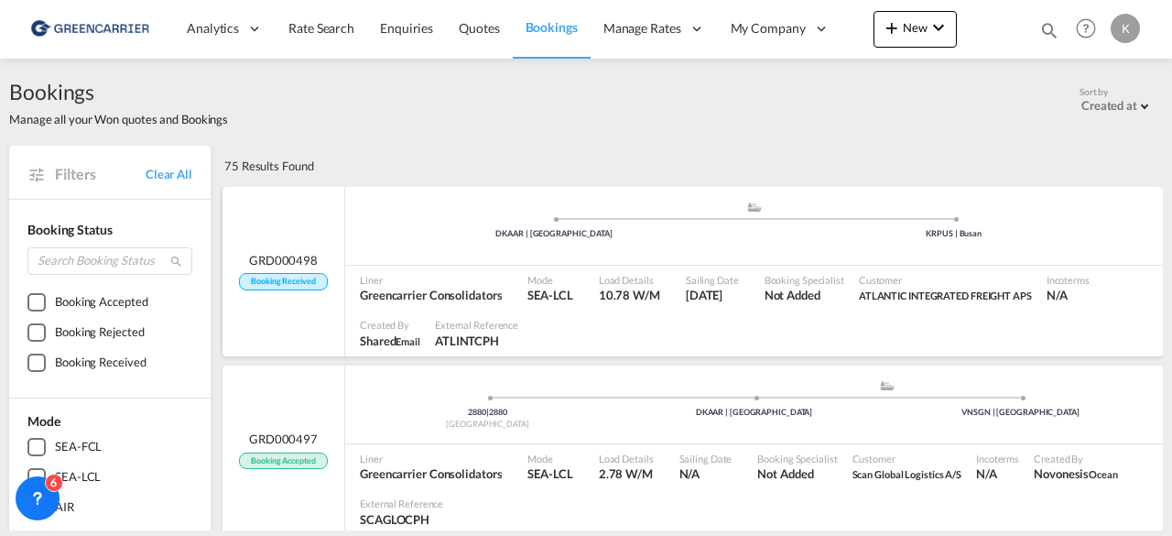
click at [386, 226] on ul ".a{fill:#aaa8ad;} .a{fill:#aaa8ad;} DKAAR | [GEOGRAPHIC_DATA] KRPUS | [GEOGRAPH…" at bounding box center [753, 223] width 799 height 9
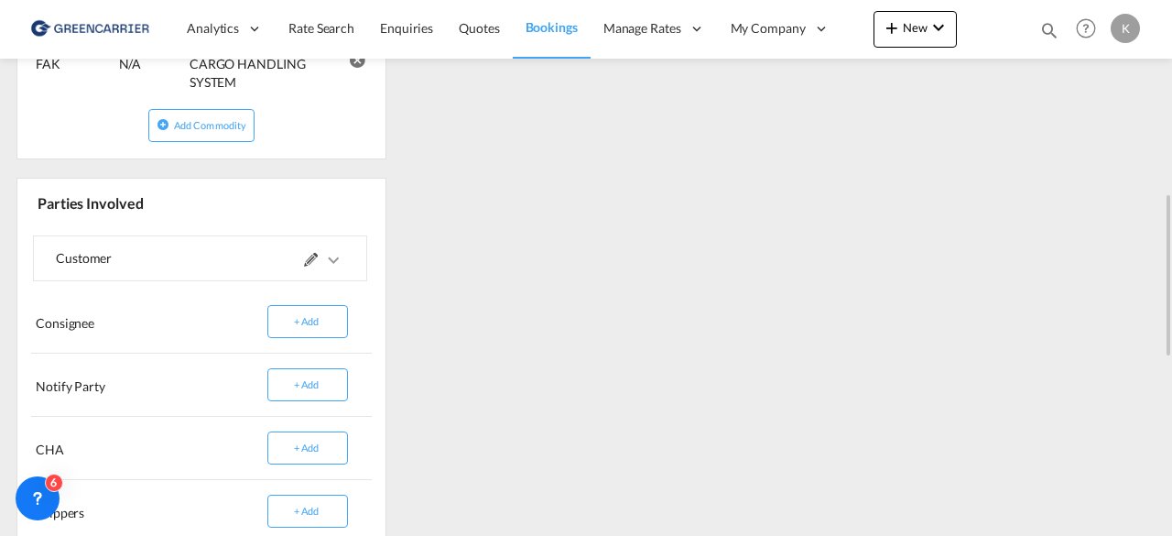
scroll to position [1130, 0]
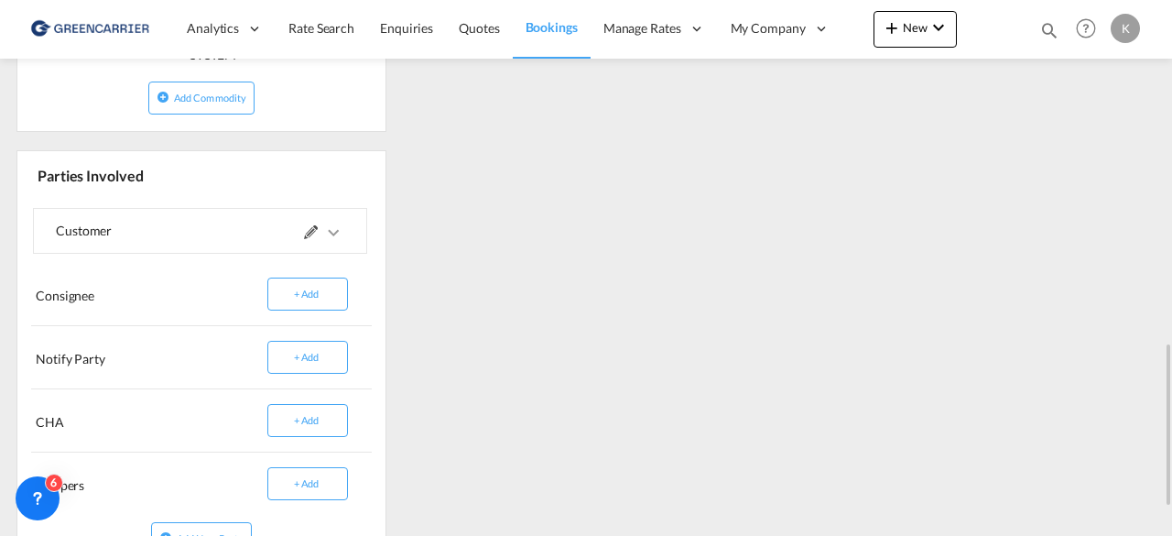
click at [335, 223] on md-icon "icons/ic_keyboard_arrow_right_black_24px.svg" at bounding box center [333, 233] width 22 height 22
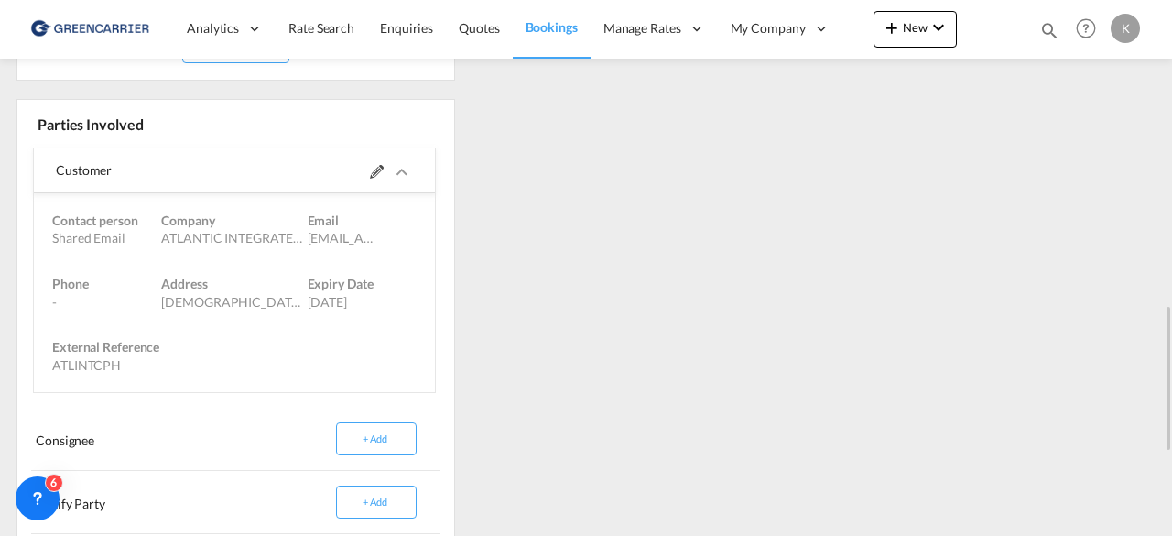
click at [391, 183] on md-icon "icons/ic_keyboard_arrow_right_black_24px.svg" at bounding box center [402, 172] width 22 height 22
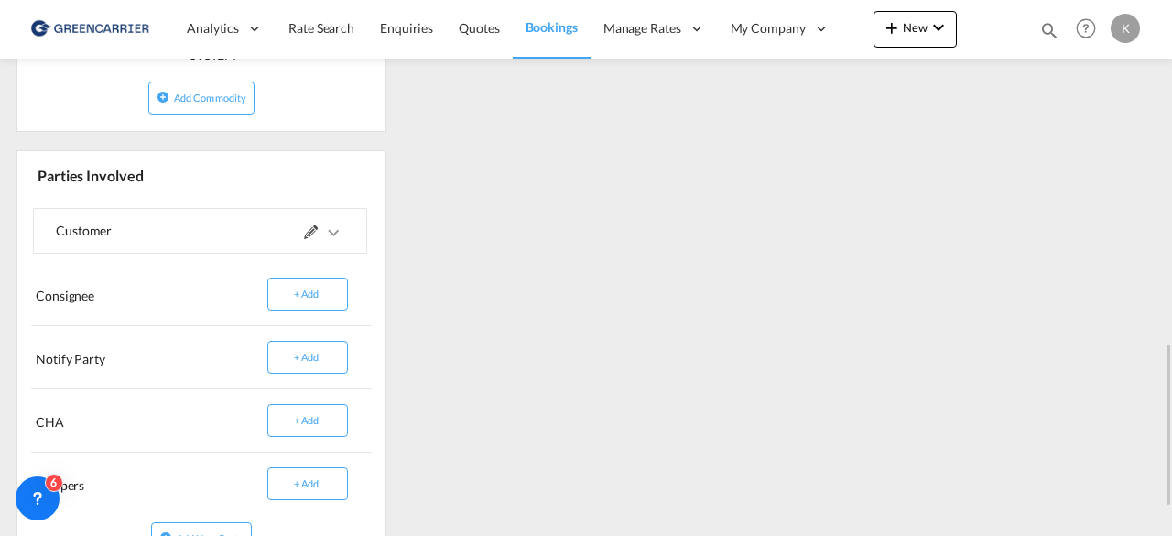
scroll to position [1220, 0]
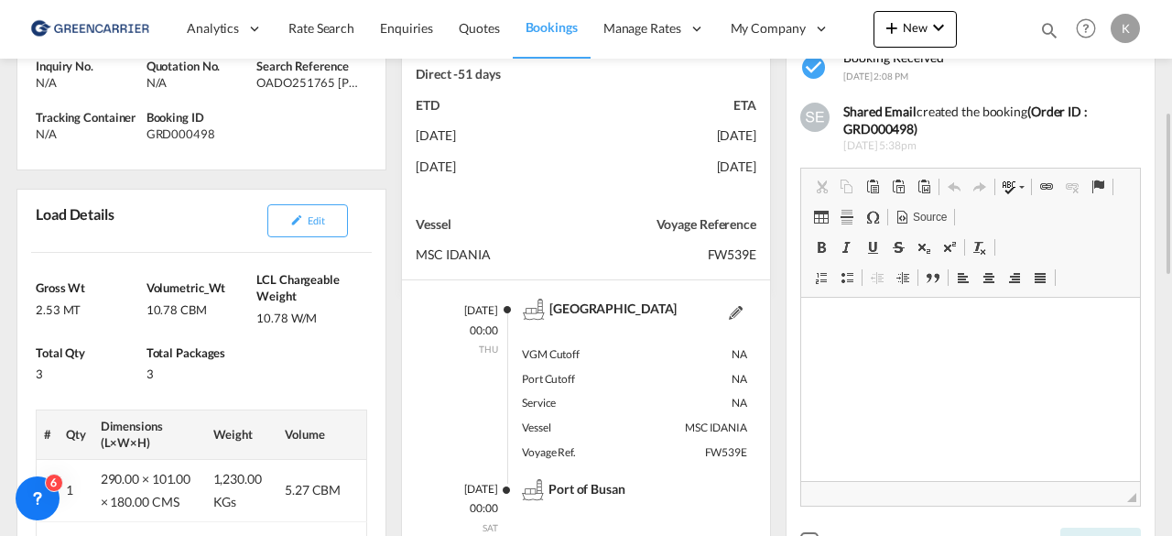
click at [445, 305] on p "[DATE]" at bounding box center [466, 311] width 64 height 16
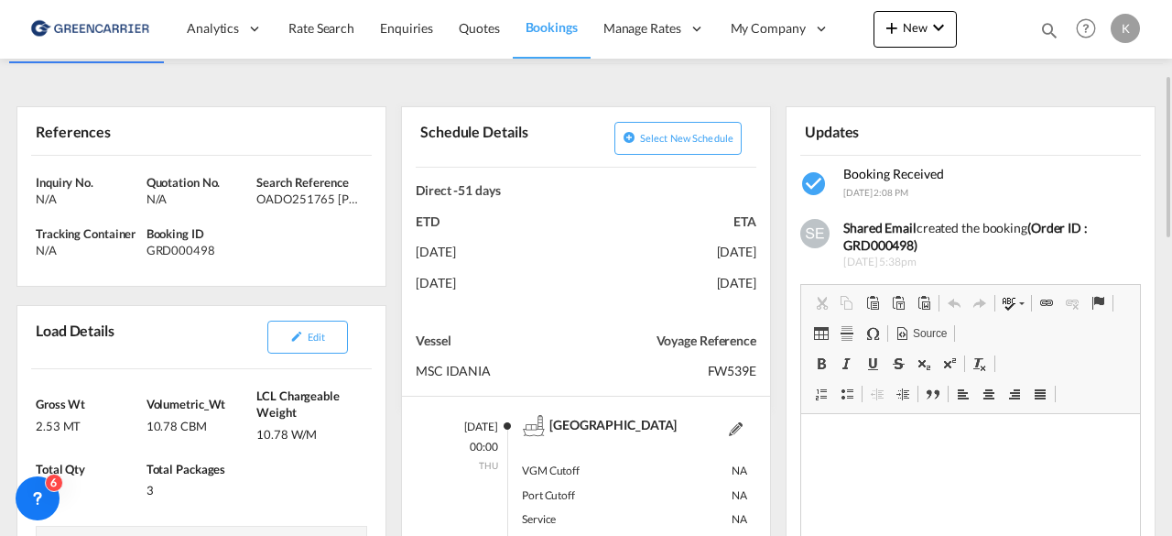
scroll to position [248, 0]
drag, startPoint x: 258, startPoint y: 200, endPoint x: 363, endPoint y: 209, distance: 104.8
click at [363, 209] on div "Inquiry No. N/A Quotation No. N/A Search Reference OADO251765 [PERSON_NAME] Tra…" at bounding box center [201, 222] width 368 height 131
copy div "OADO251765 [PERSON_NAME]"
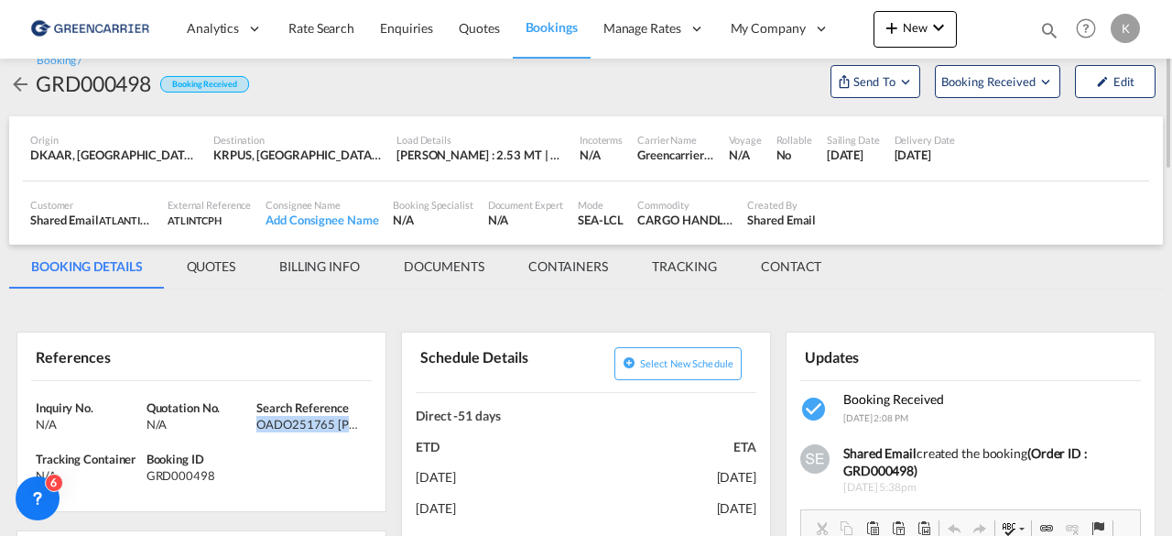
scroll to position [6, 0]
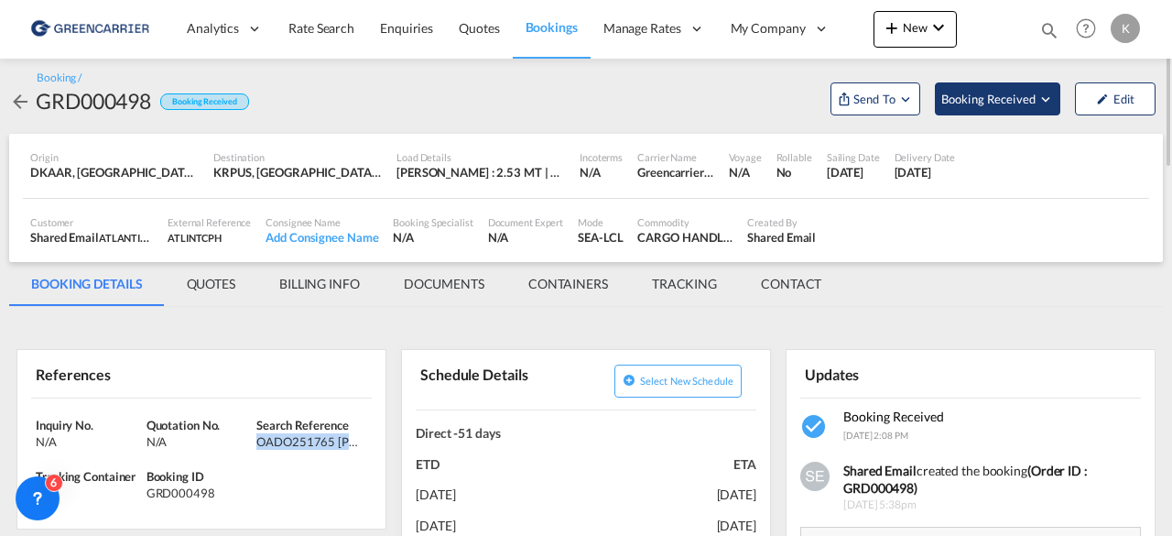
click at [1005, 101] on span "Booking Received" at bounding box center [989, 99] width 96 height 18
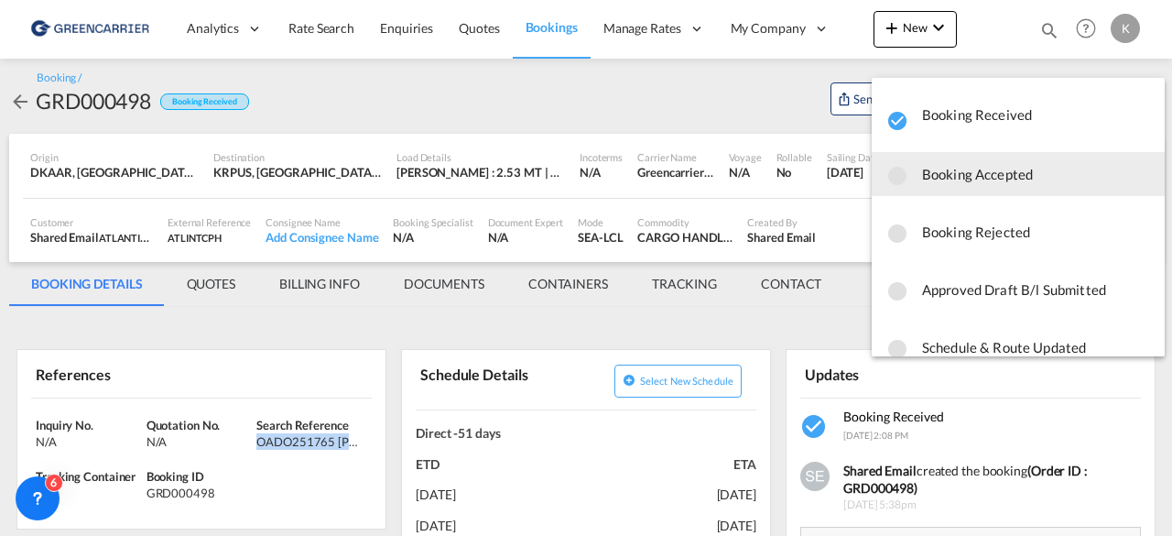
click at [972, 174] on span "Booking Accepted" at bounding box center [1036, 174] width 228 height 33
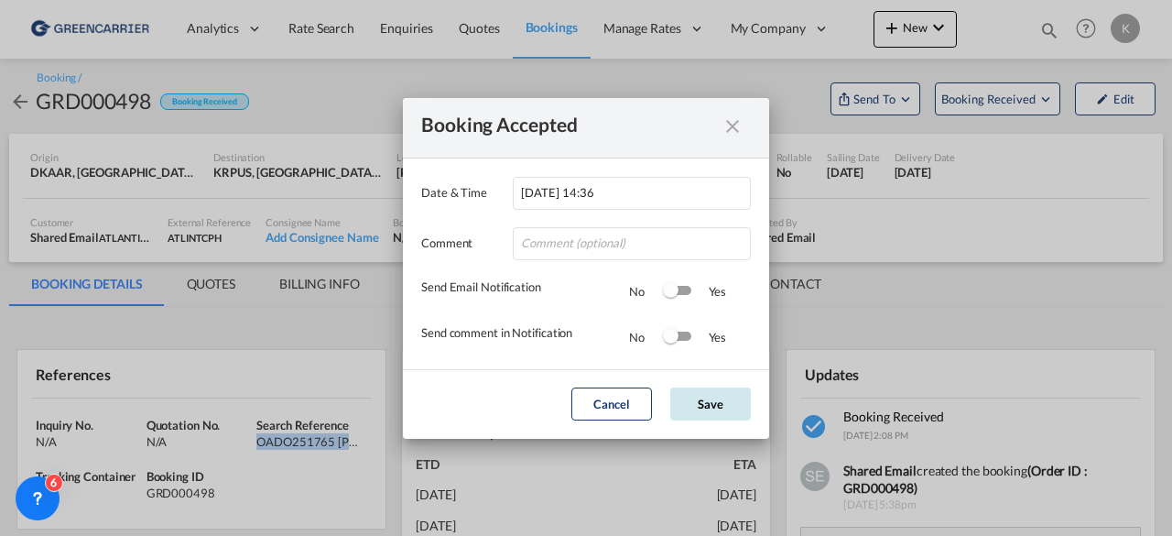
click at [703, 387] on button "Save" at bounding box center [710, 403] width 81 height 33
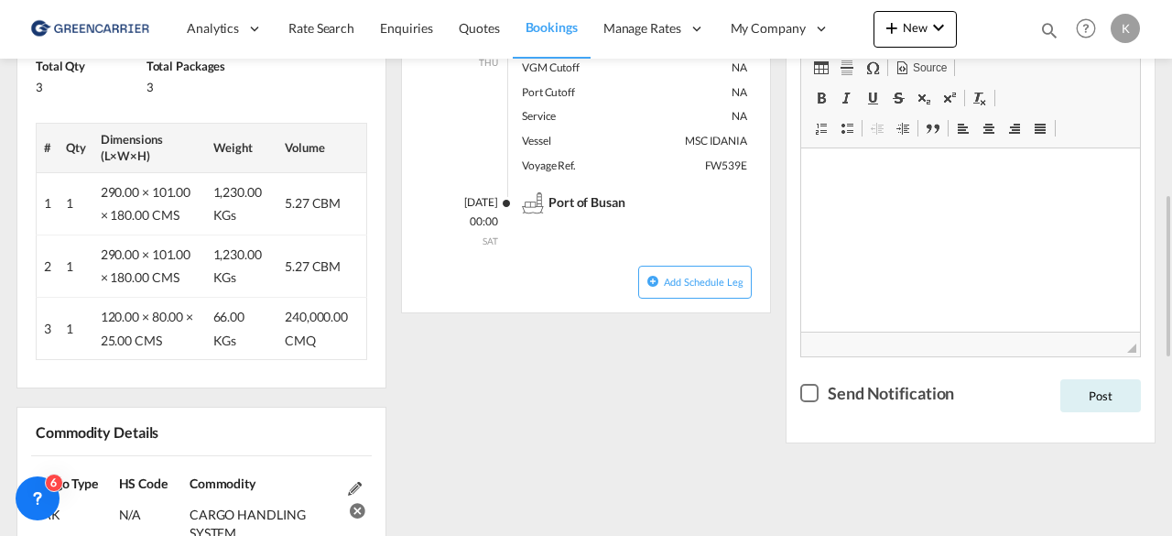
scroll to position [649, 0]
